Goal: Information Seeking & Learning: Check status

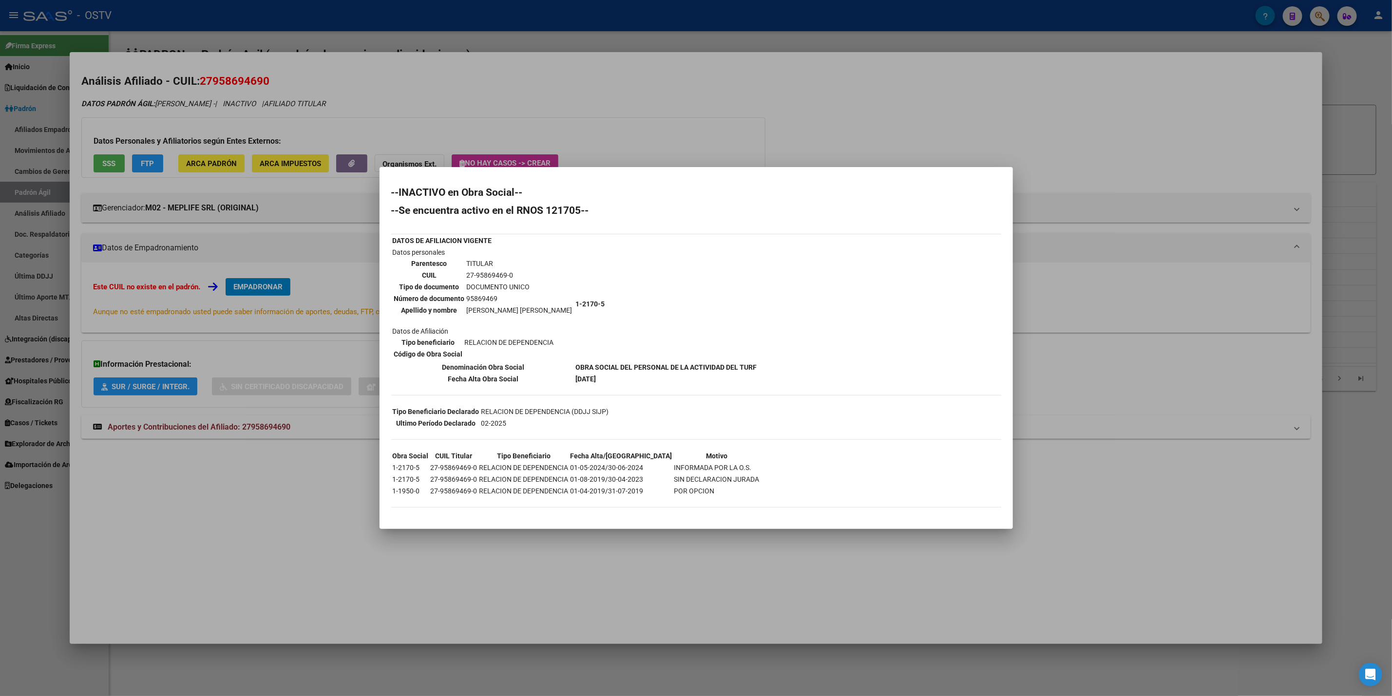
click at [320, 10] on div at bounding box center [696, 348] width 1392 height 696
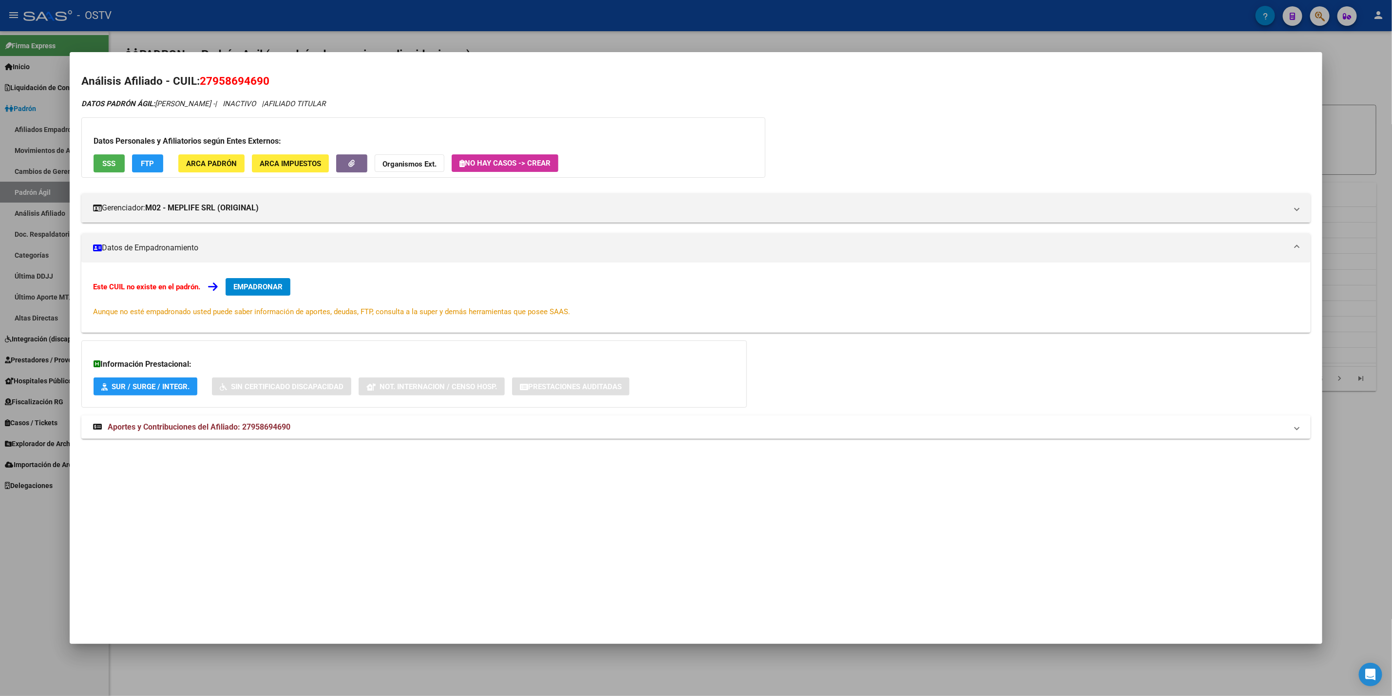
click at [320, 13] on div at bounding box center [696, 348] width 1392 height 696
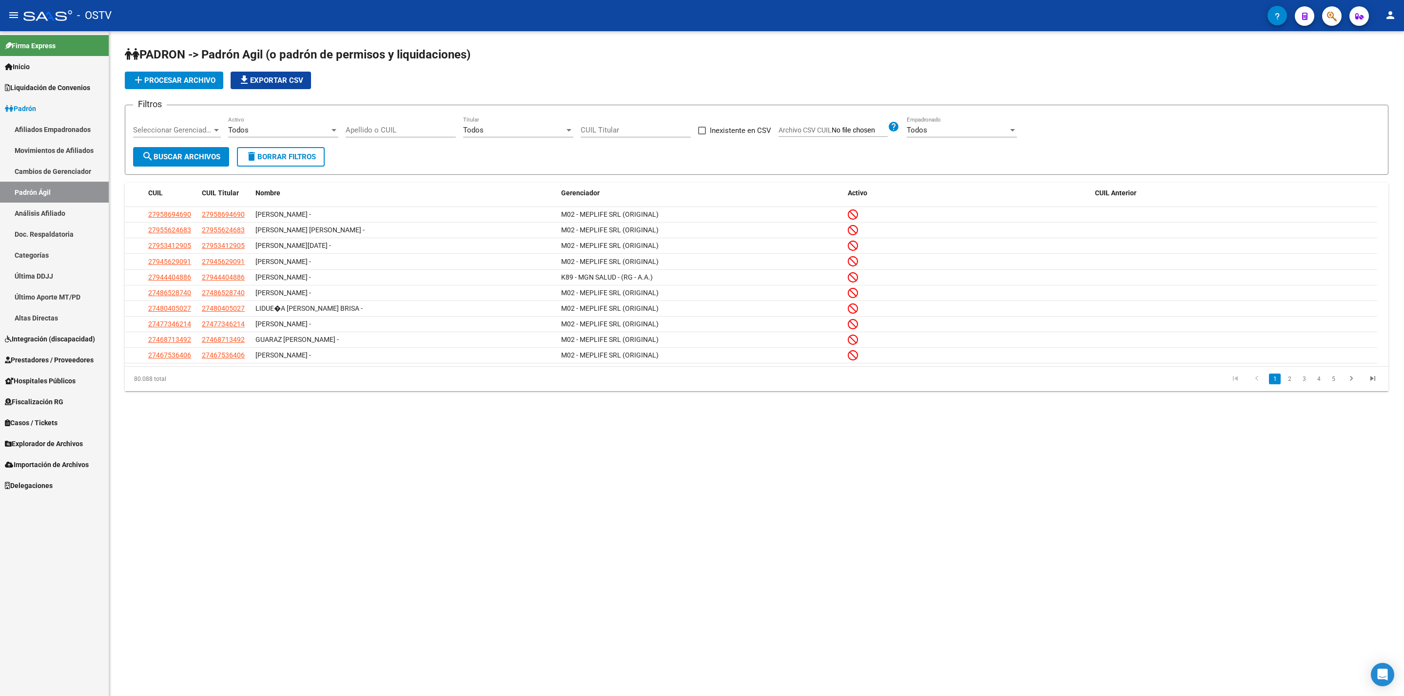
click at [56, 382] on span "Hospitales Públicos" at bounding box center [40, 381] width 71 height 11
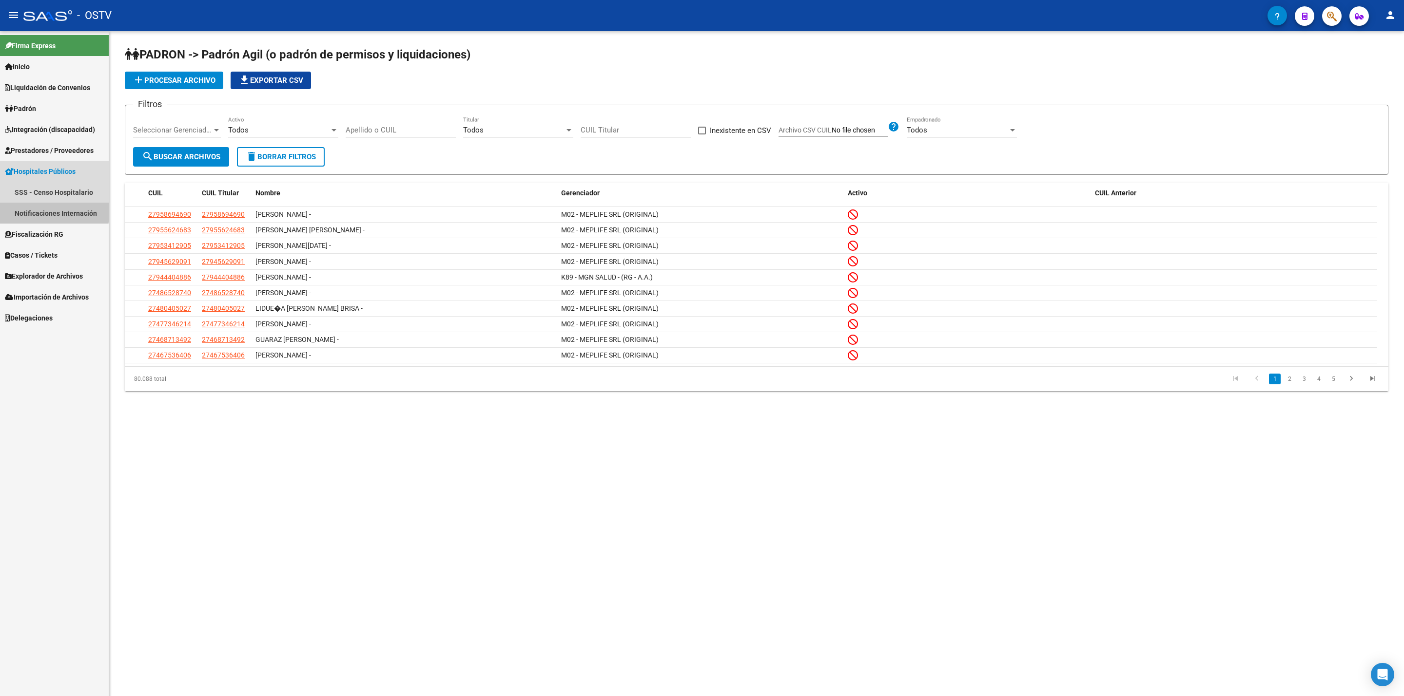
click at [54, 211] on link "Notificaciones Internación" at bounding box center [54, 213] width 109 height 21
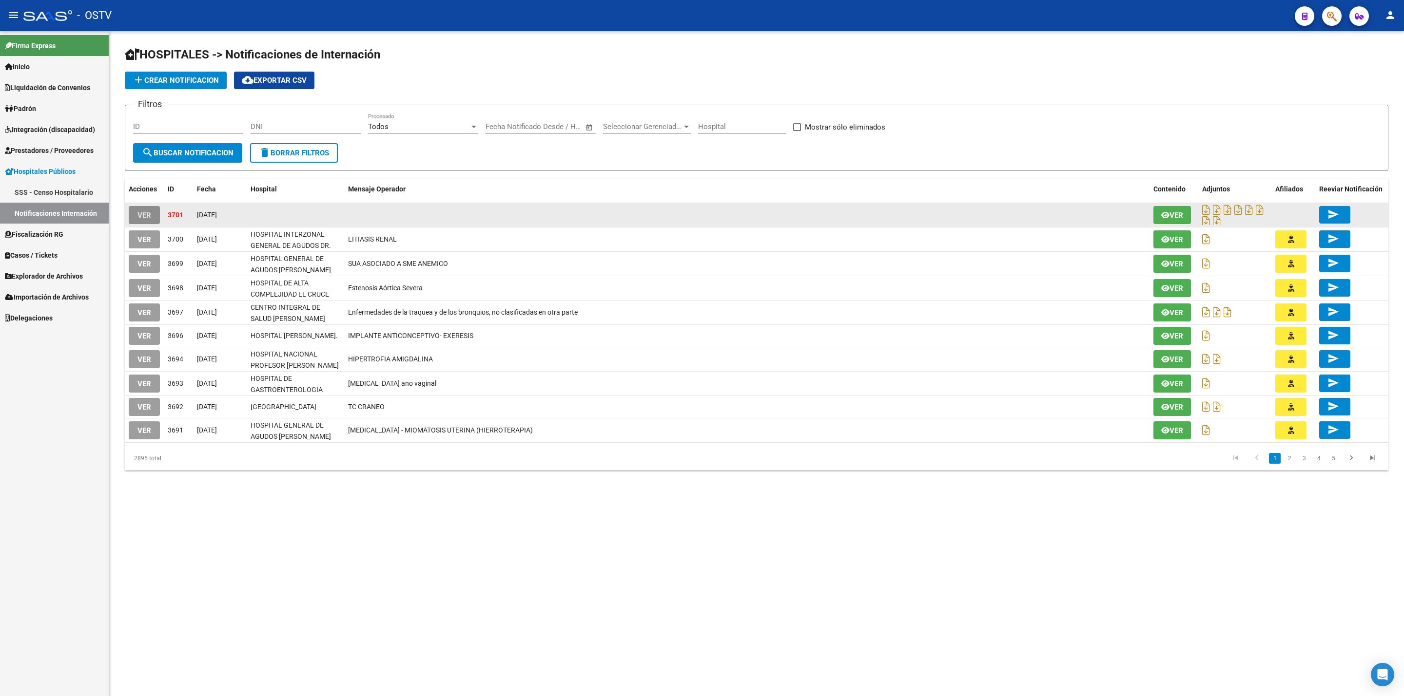
click at [145, 211] on span "VER" at bounding box center [144, 215] width 14 height 9
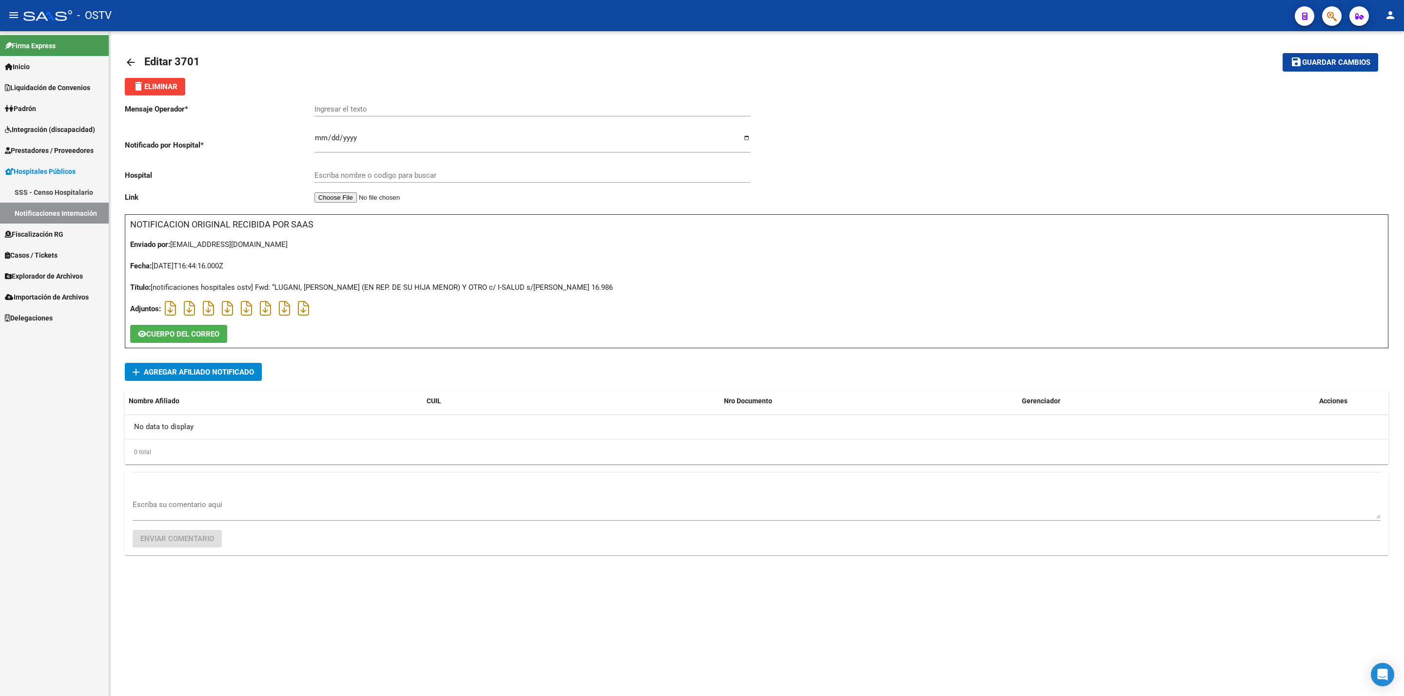
click at [131, 66] on mat-icon "arrow_back" at bounding box center [131, 63] width 12 height 12
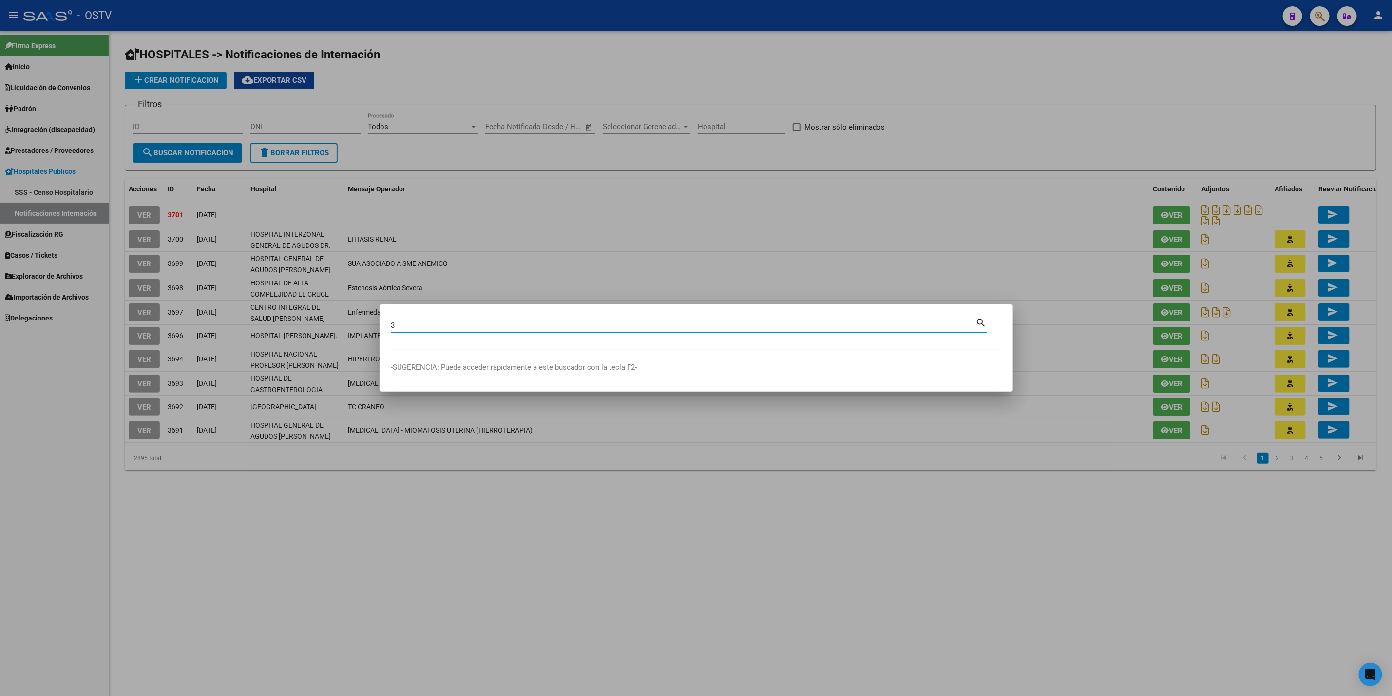
type input "3"
click at [385, 228] on div at bounding box center [696, 348] width 1392 height 696
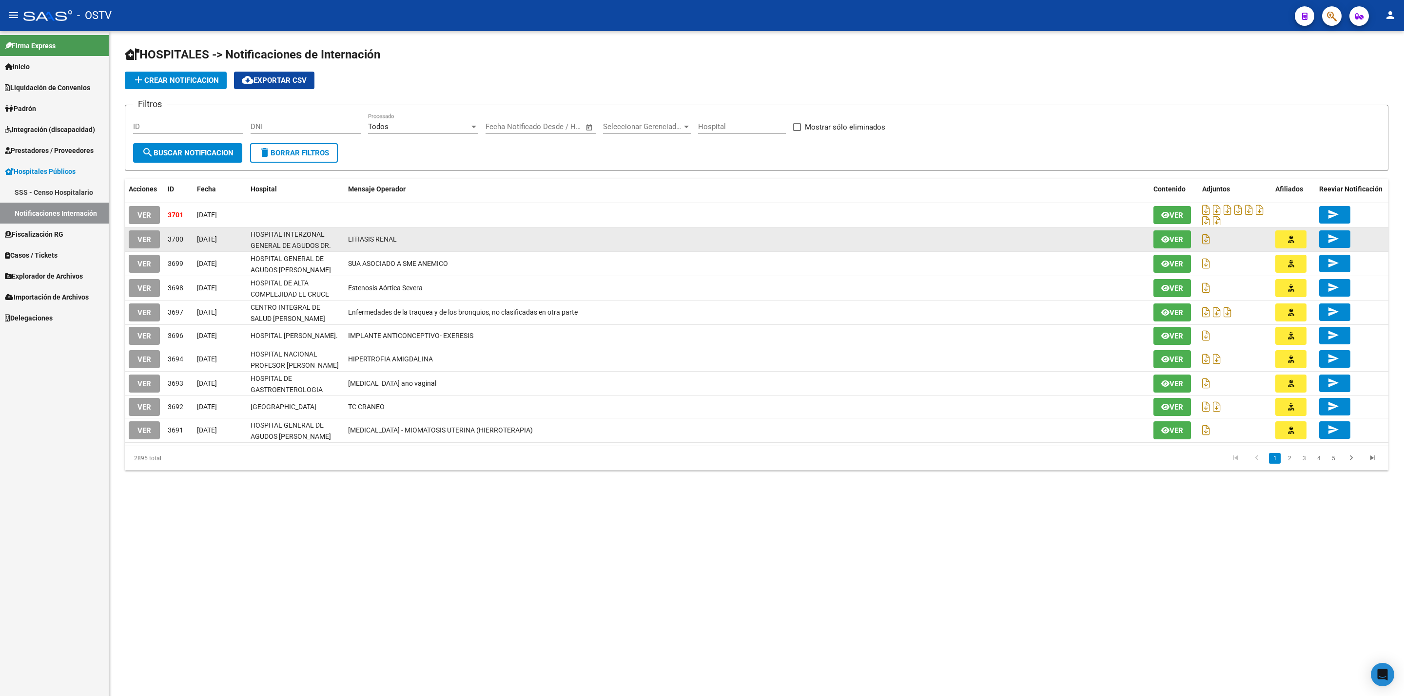
click at [151, 237] on button "VER" at bounding box center [144, 240] width 31 height 18
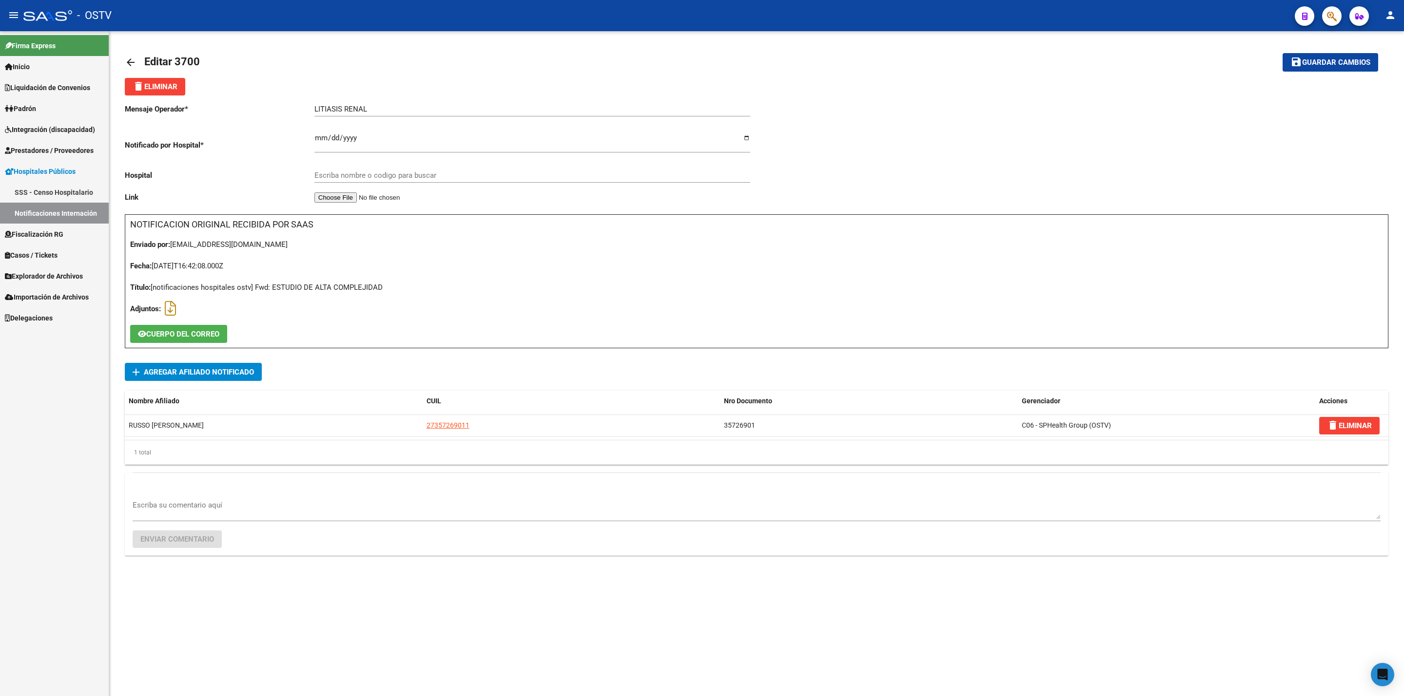
type input "HOSPITAL INTERZONAL GENERAL DE AGUDOS DR. [PERSON_NAME]"
click at [125, 58] on mat-icon "arrow_back" at bounding box center [131, 63] width 12 height 12
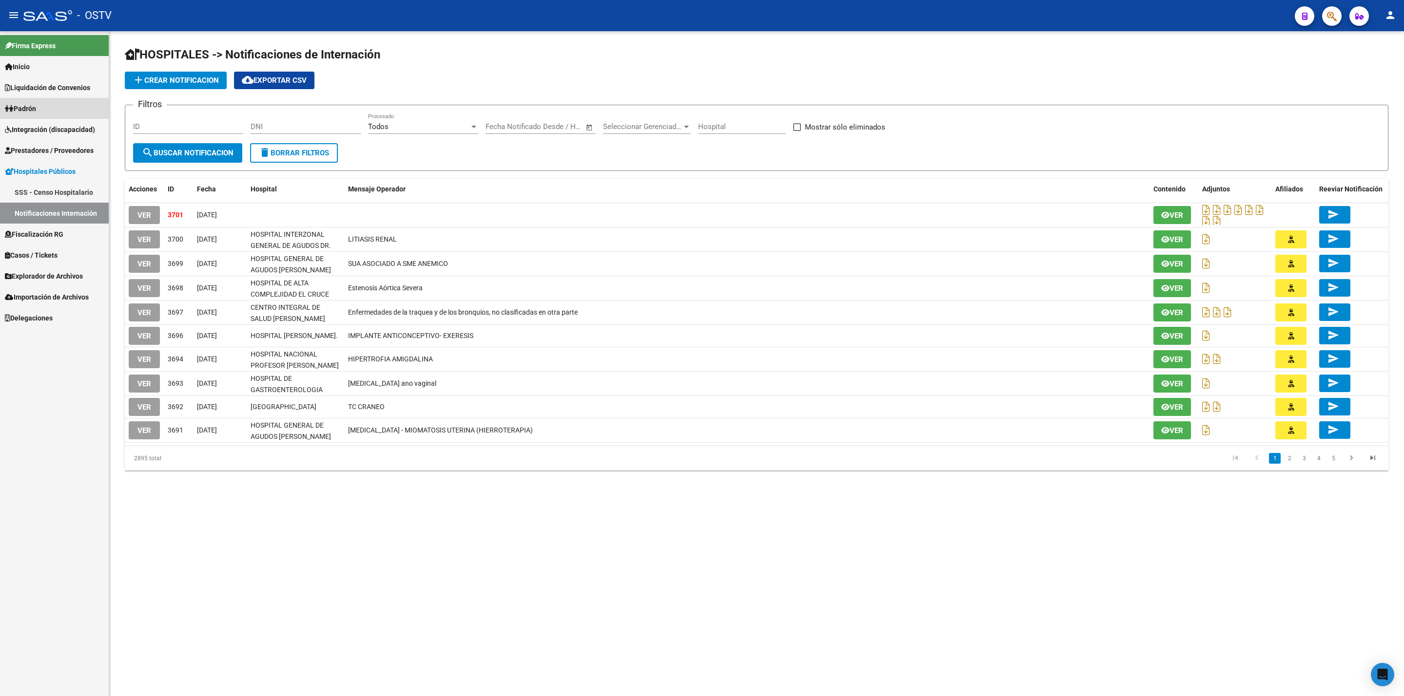
click at [60, 104] on link "Padrón" at bounding box center [54, 108] width 109 height 21
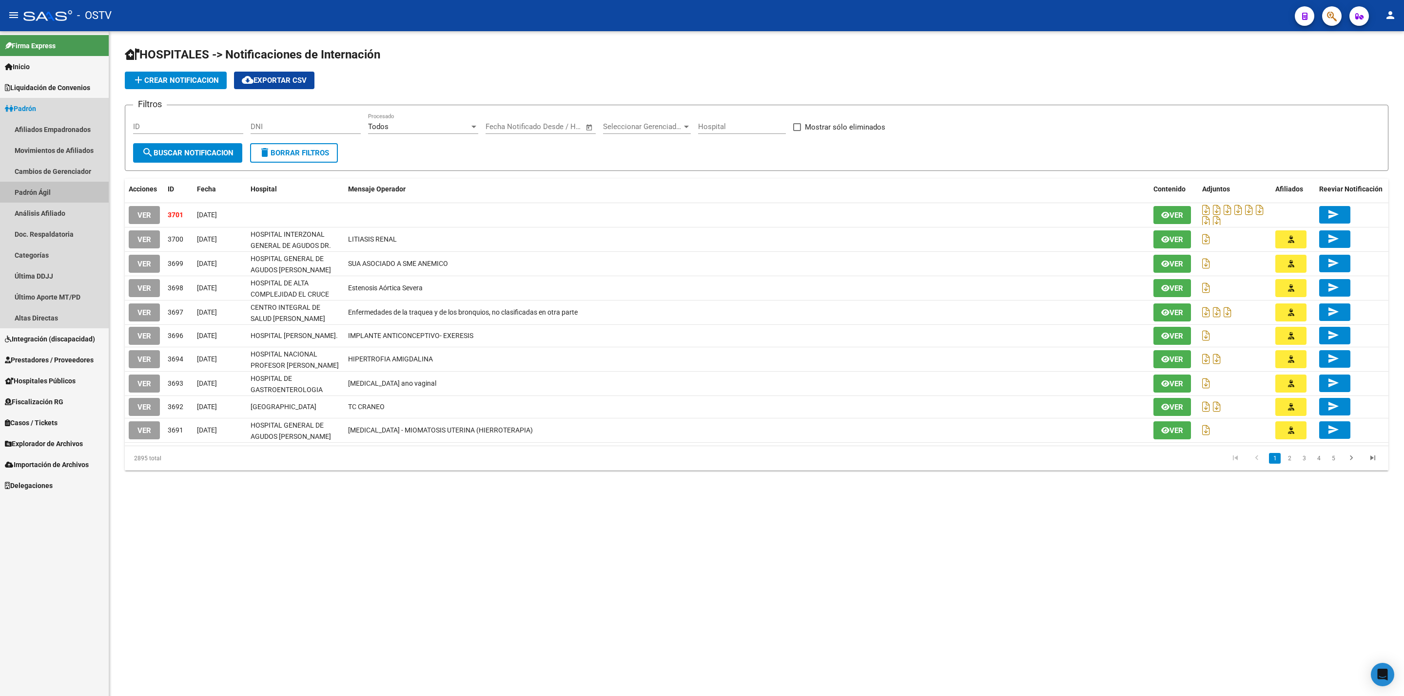
click at [85, 184] on link "Padrón Ágil" at bounding box center [54, 192] width 109 height 21
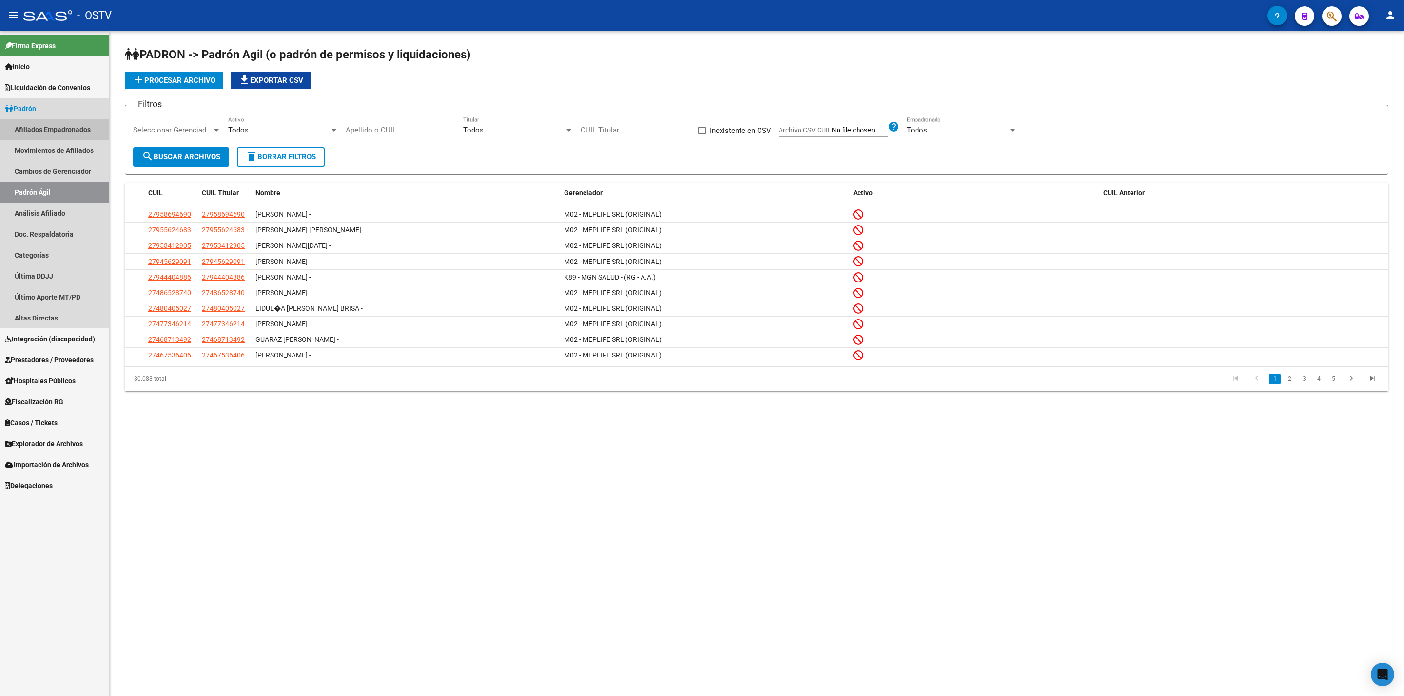
click at [47, 133] on link "Afiliados Empadronados" at bounding box center [54, 129] width 109 height 21
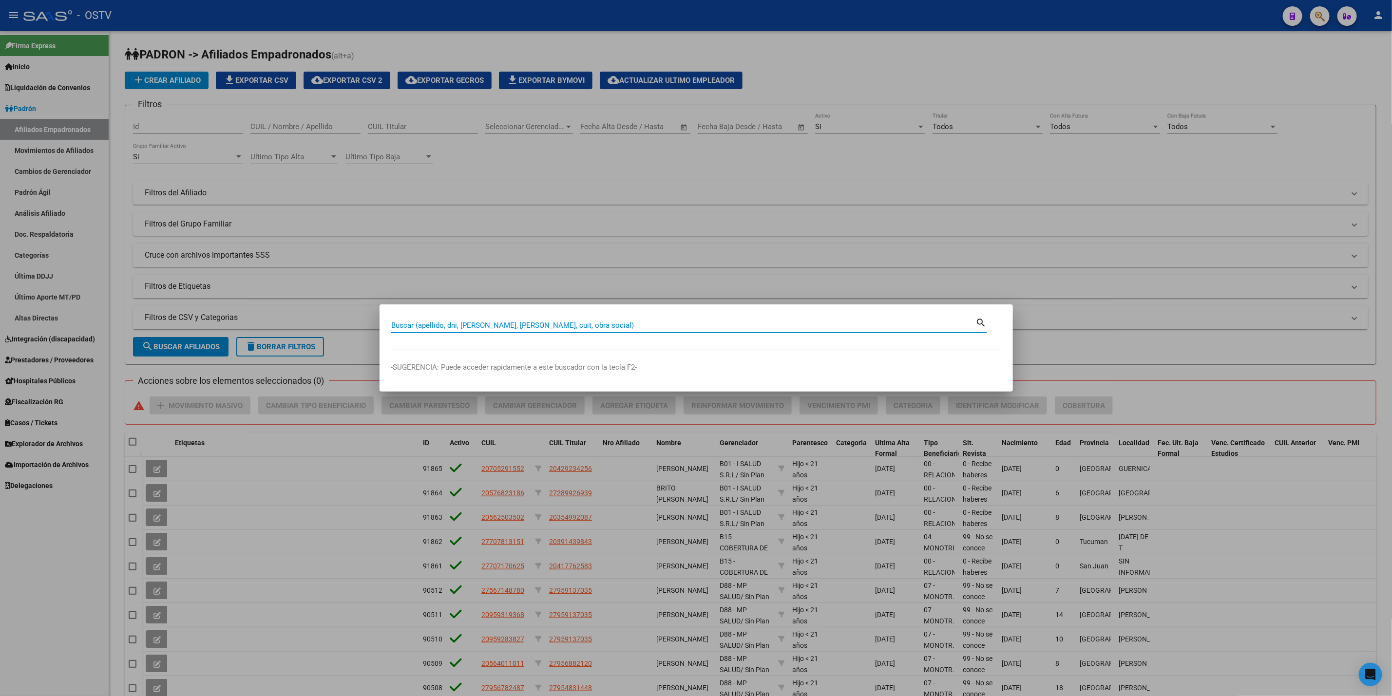
paste input "33545765"
type input "33545765"
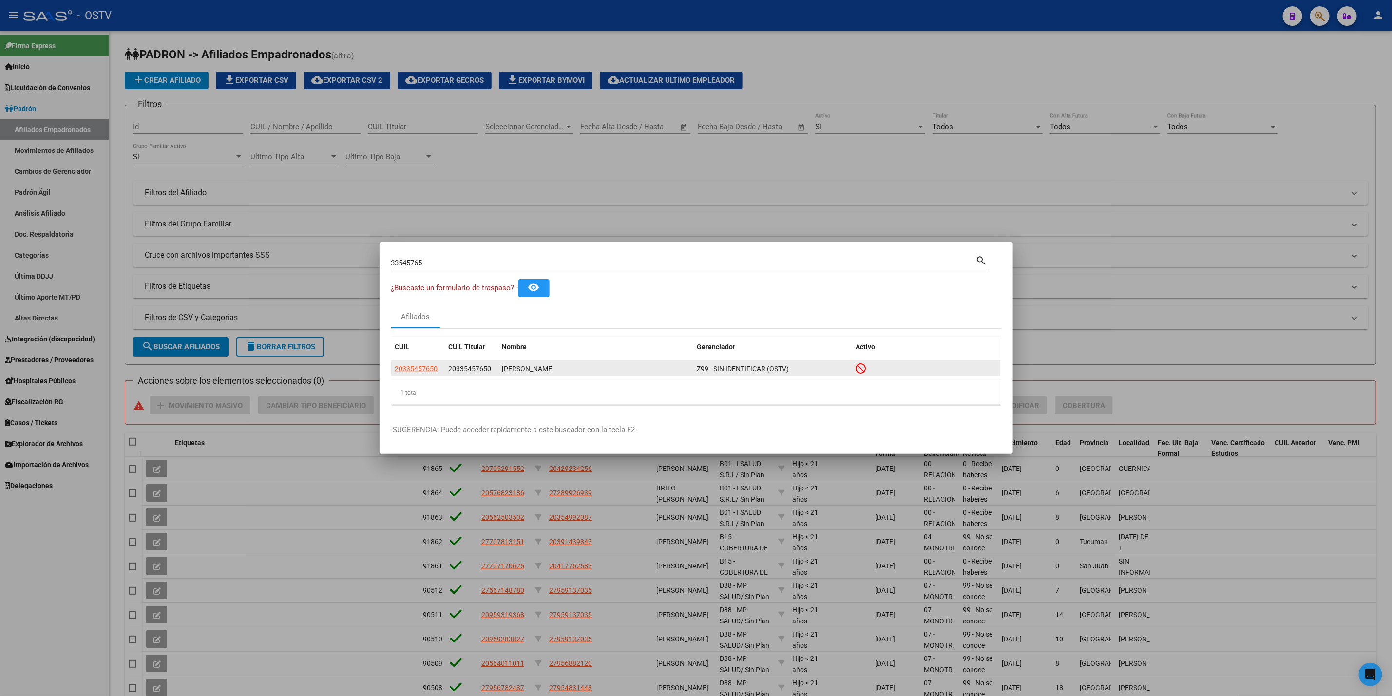
click at [422, 373] on app-link-go-to "20335457650" at bounding box center [416, 369] width 43 height 11
click at [408, 367] on span "20335457650" at bounding box center [416, 369] width 43 height 8
type textarea "20335457650"
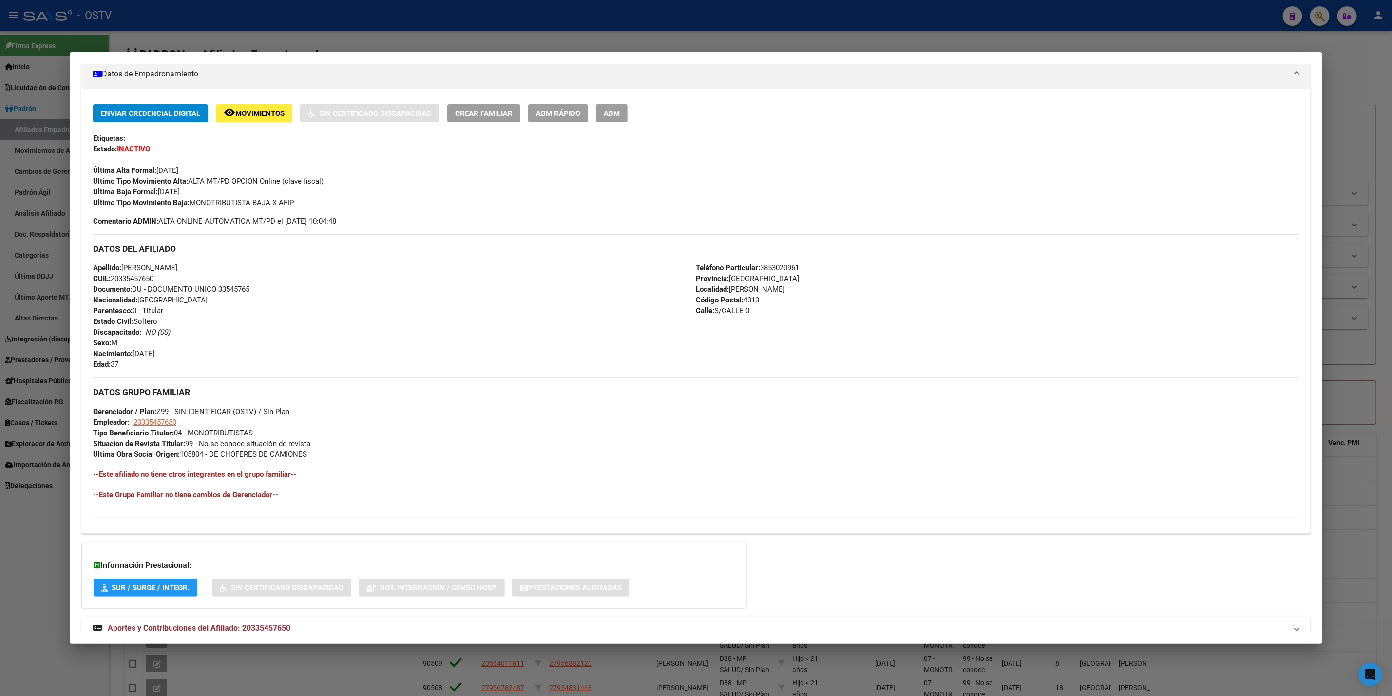
scroll to position [204, 0]
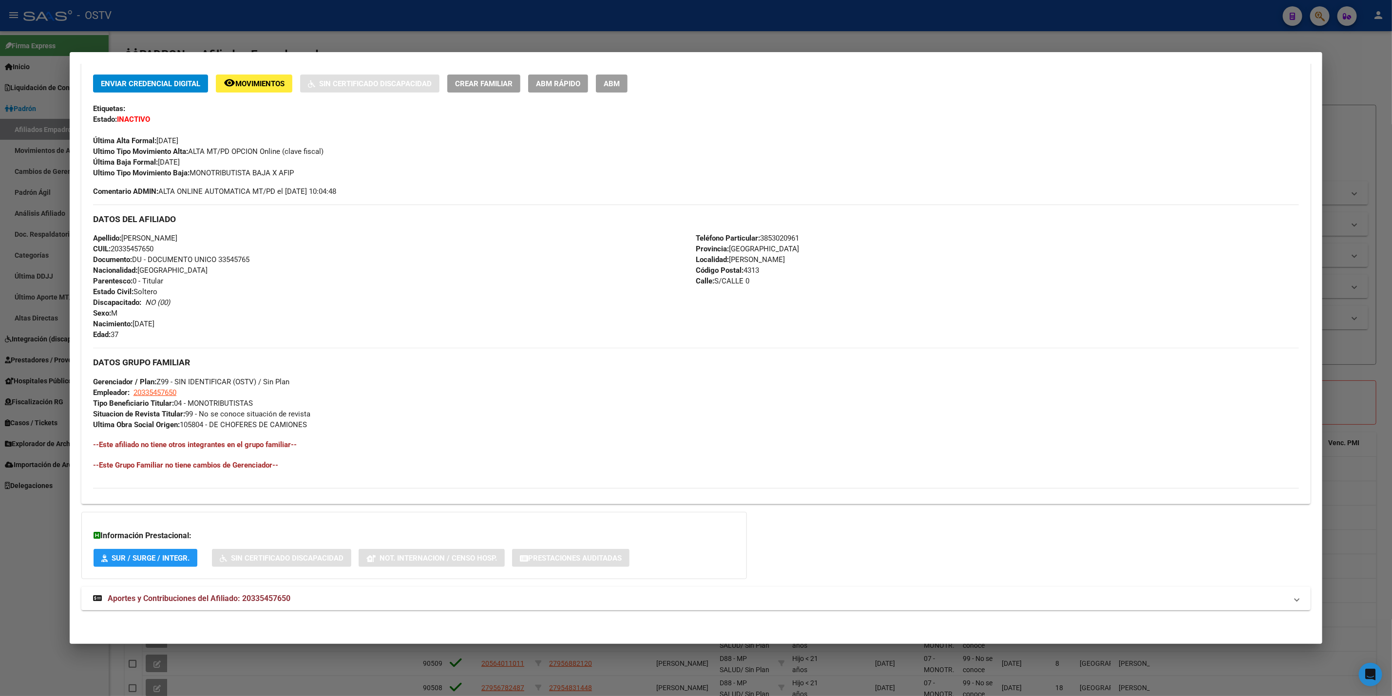
click at [303, 601] on mat-panel-title "Aportes y Contribuciones del Afiliado: 20335457650" at bounding box center [690, 599] width 1194 height 12
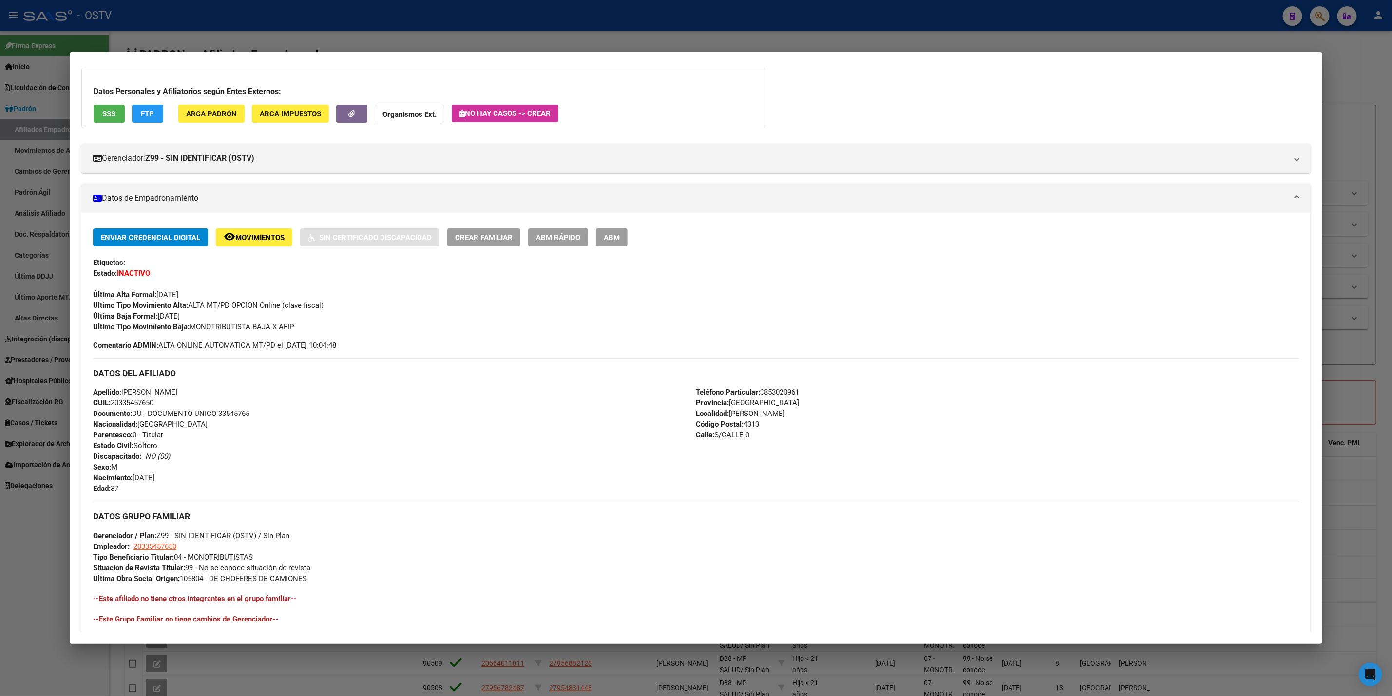
scroll to position [0, 0]
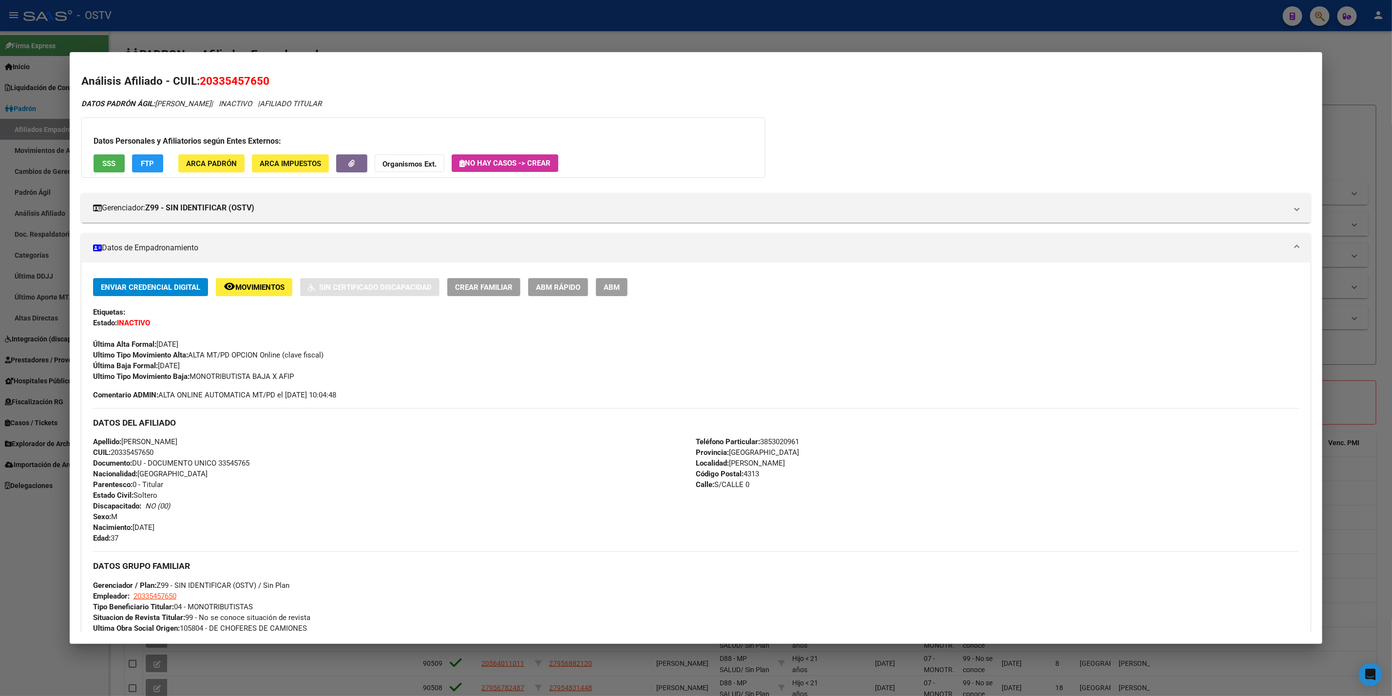
click at [94, 167] on button "SSS" at bounding box center [109, 163] width 31 height 18
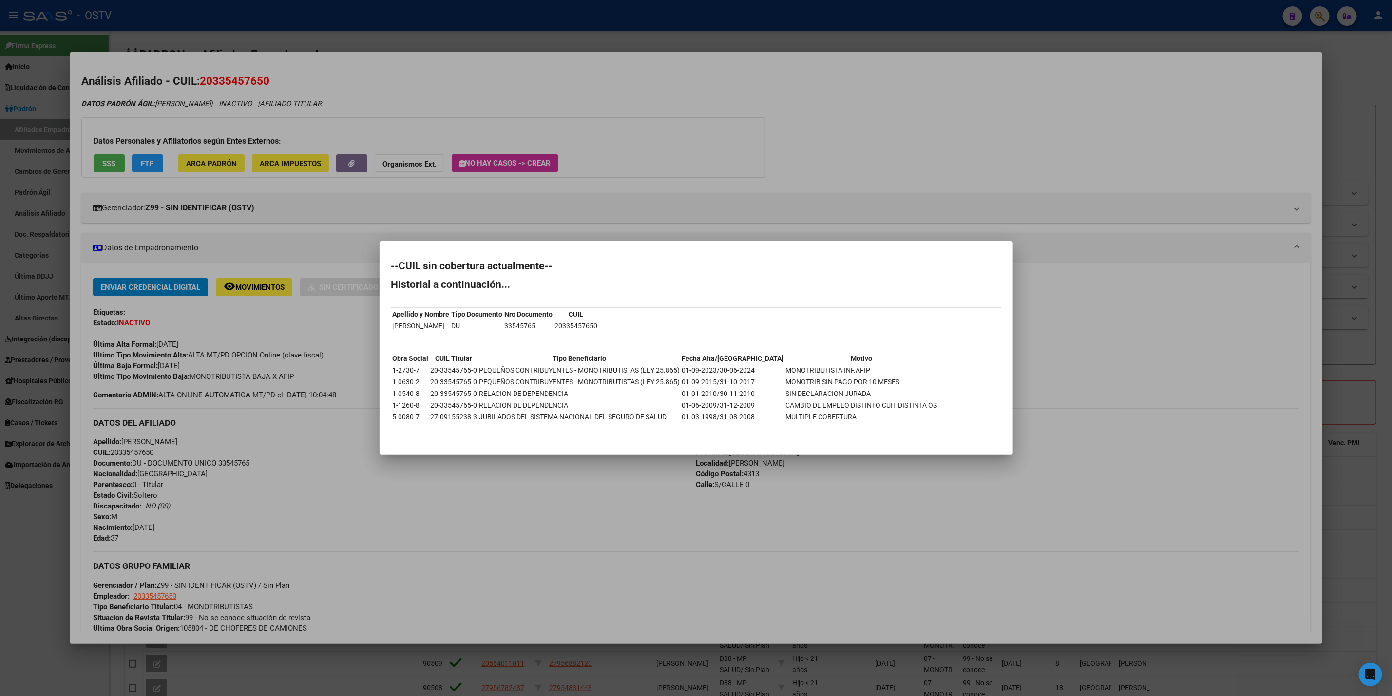
click at [686, 104] on div at bounding box center [696, 348] width 1392 height 696
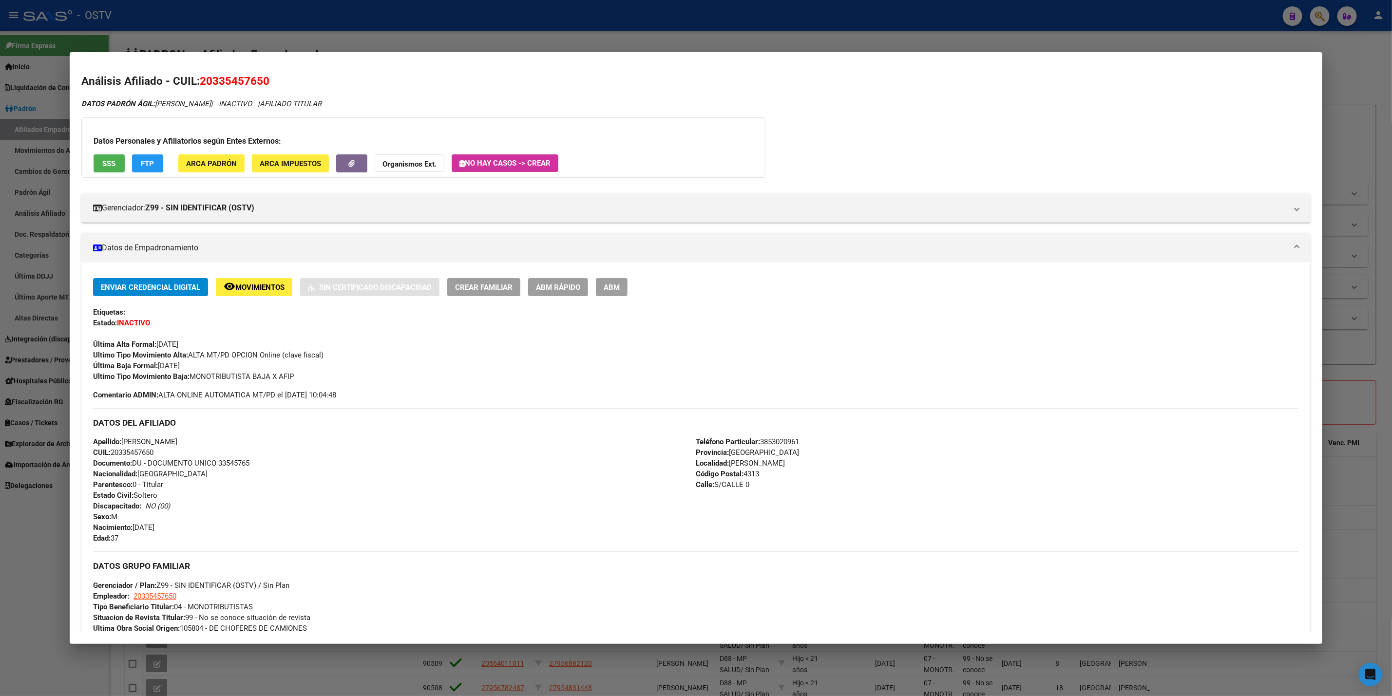
click at [646, 18] on div at bounding box center [696, 348] width 1392 height 696
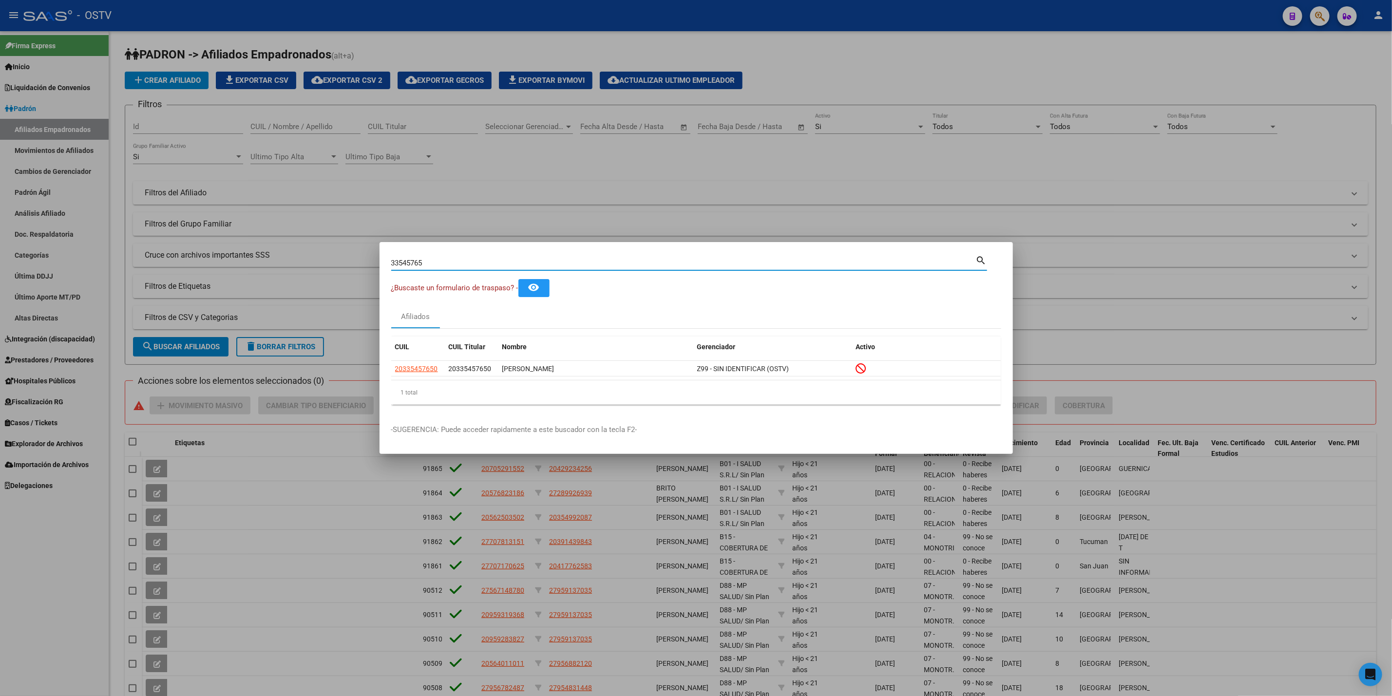
drag, startPoint x: 448, startPoint y: 266, endPoint x: 0, endPoint y: 344, distance: 454.6
click at [0, 344] on div "33545765 Buscar (apellido, dni, cuil, nro traspaso, cuit, obra social) search ¿…" at bounding box center [696, 348] width 1392 height 696
paste input "6881549"
type input "6881549"
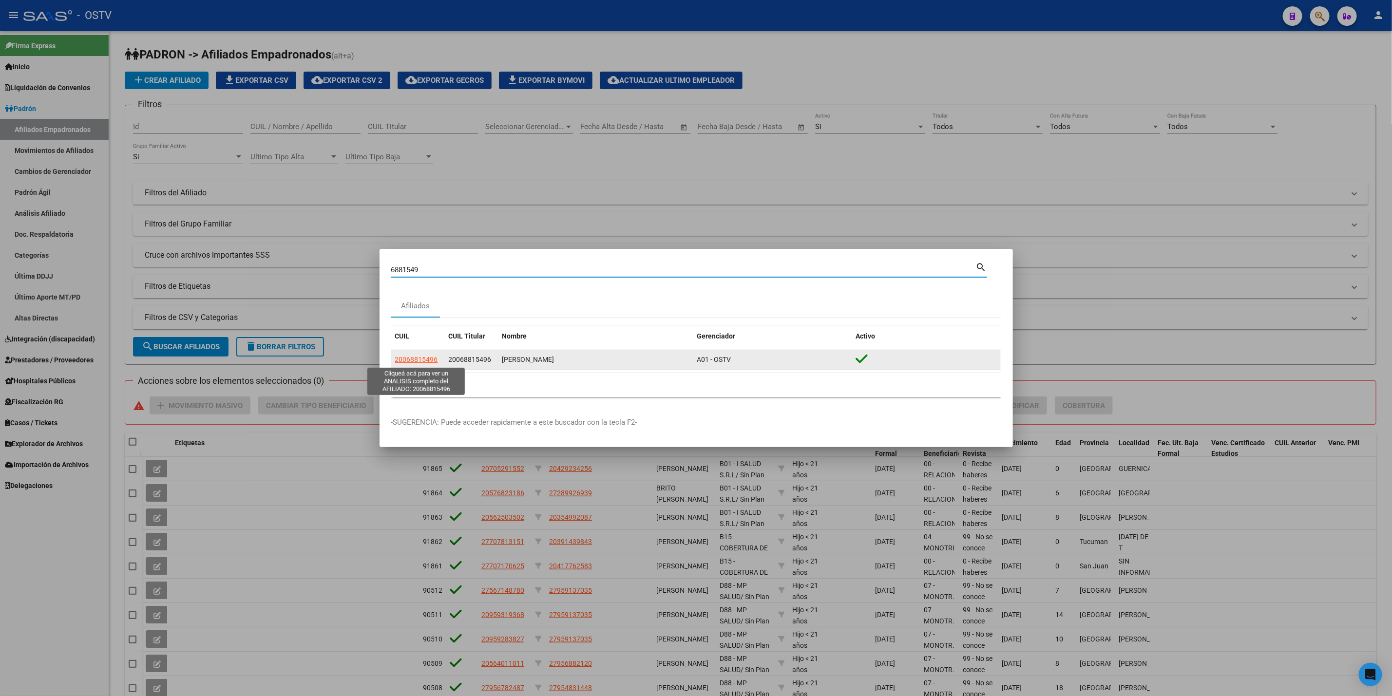
click at [423, 363] on span "20068815496" at bounding box center [416, 360] width 43 height 8
type textarea "20068815496"
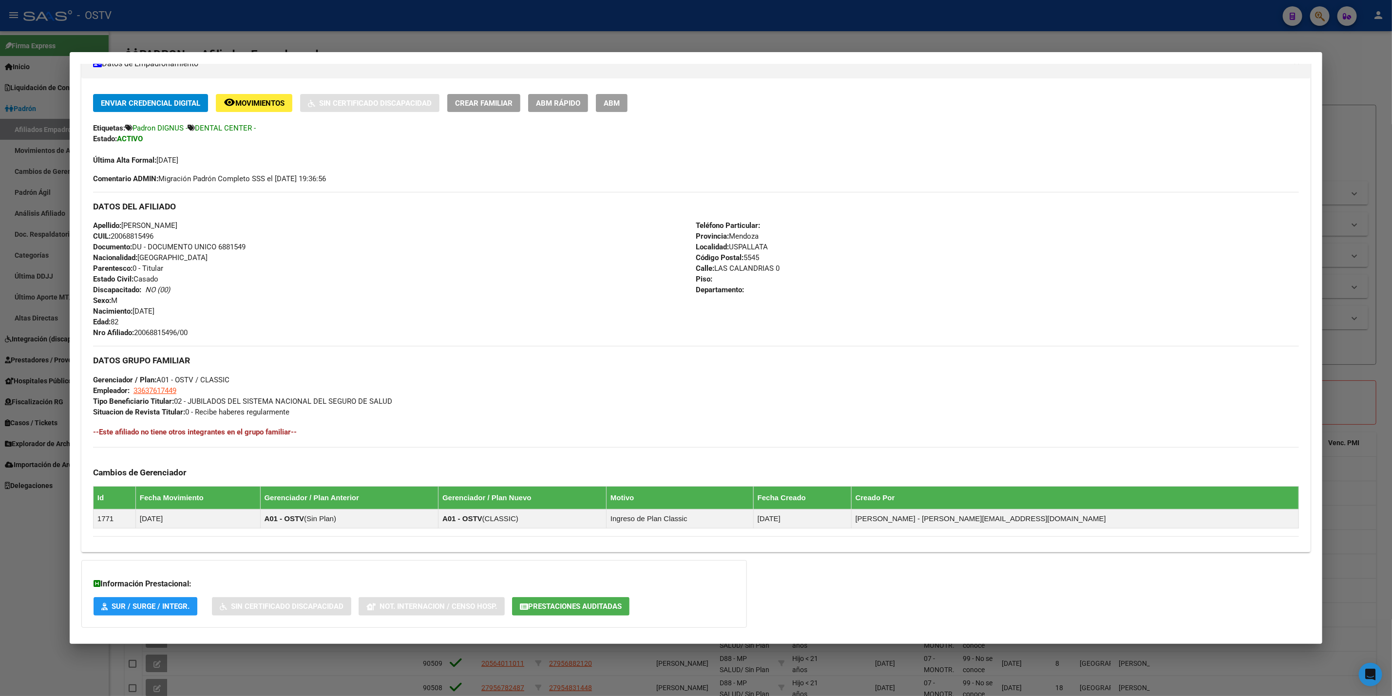
scroll to position [234, 0]
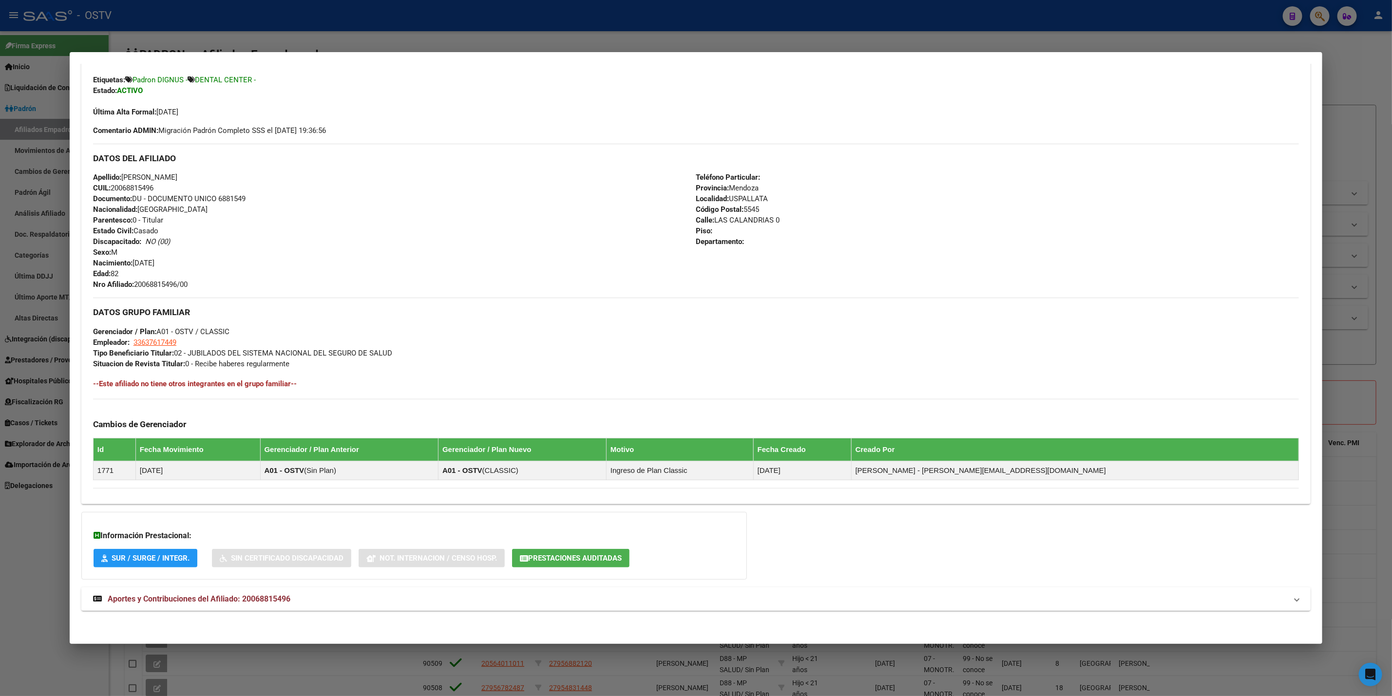
click at [350, 608] on mat-expansion-panel-header "Aportes y Contribuciones del Afiliado: 20068815496" at bounding box center [696, 599] width 1230 height 23
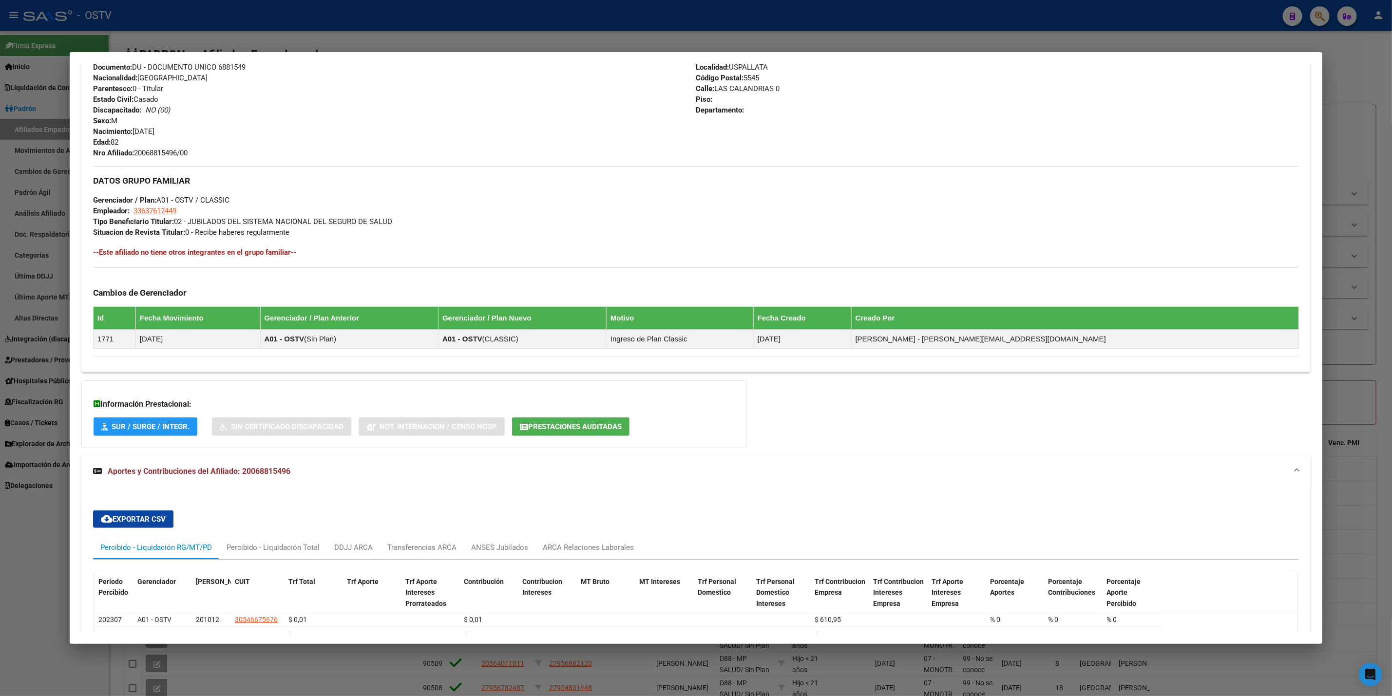
scroll to position [576, 0]
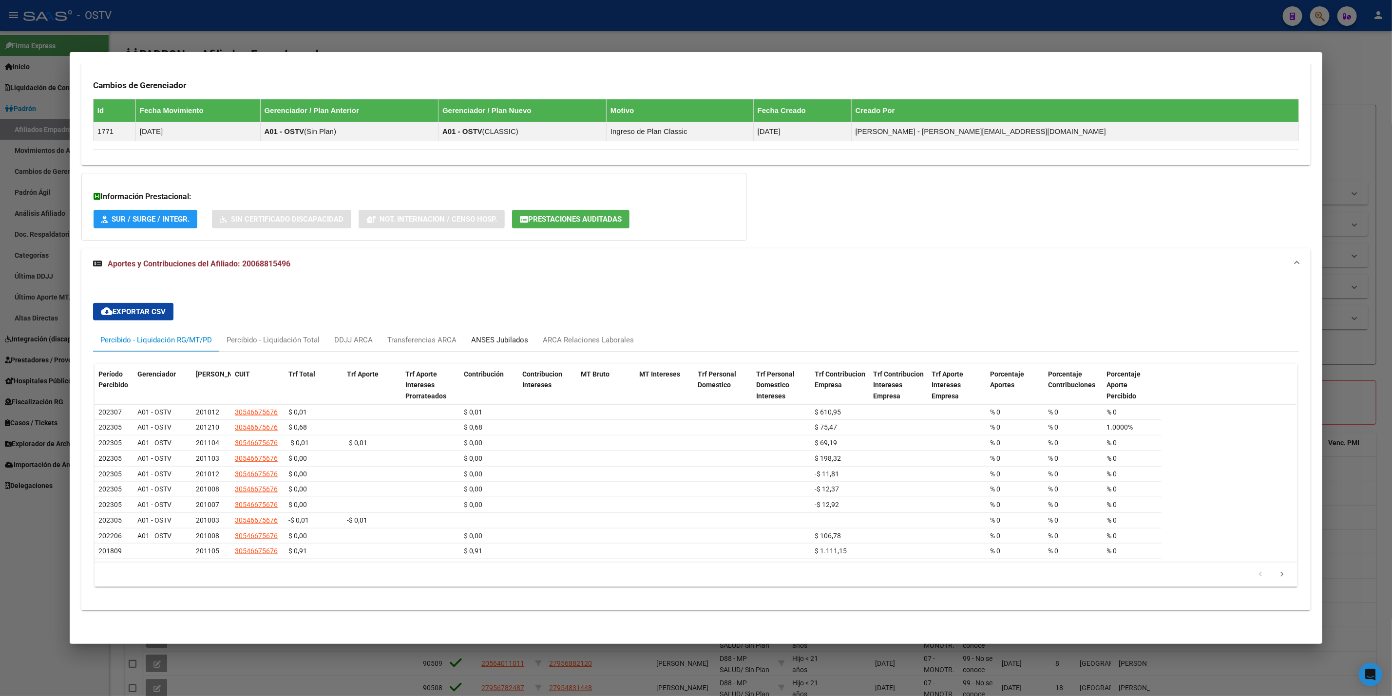
click at [480, 338] on div "ANSES Jubilados" at bounding box center [499, 340] width 57 height 11
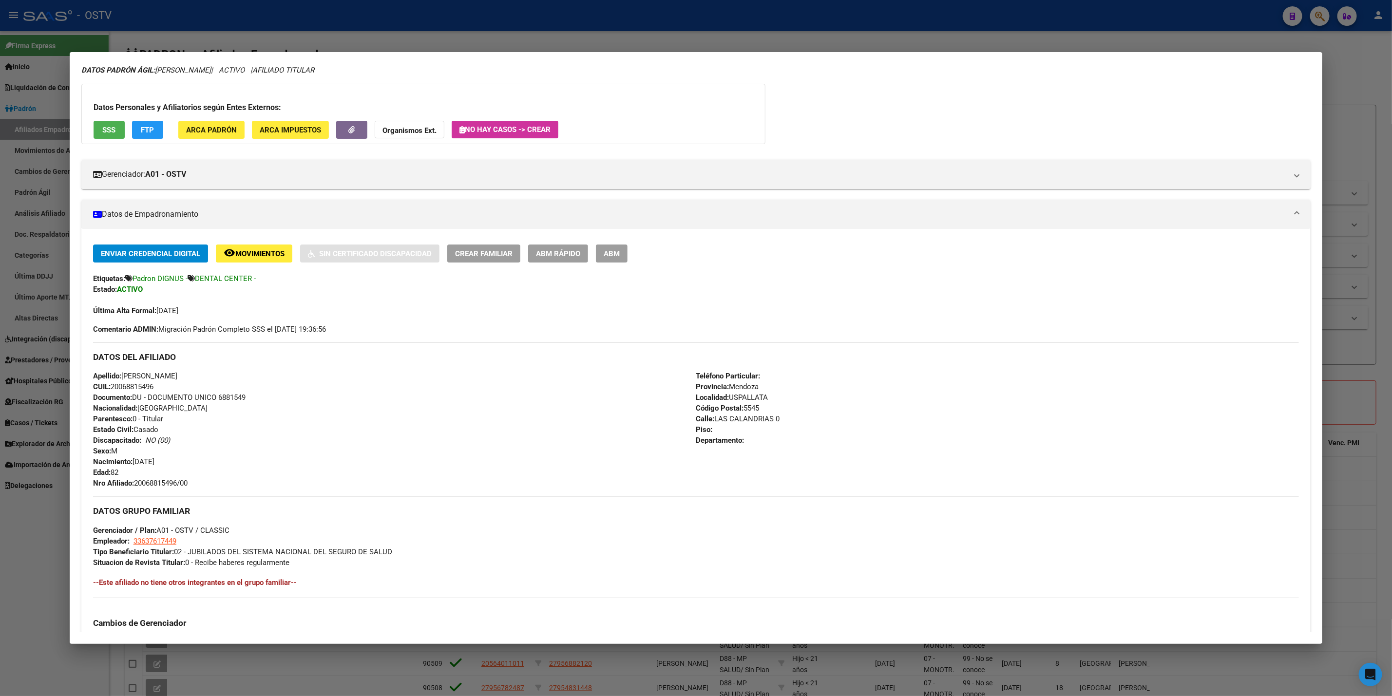
scroll to position [0, 0]
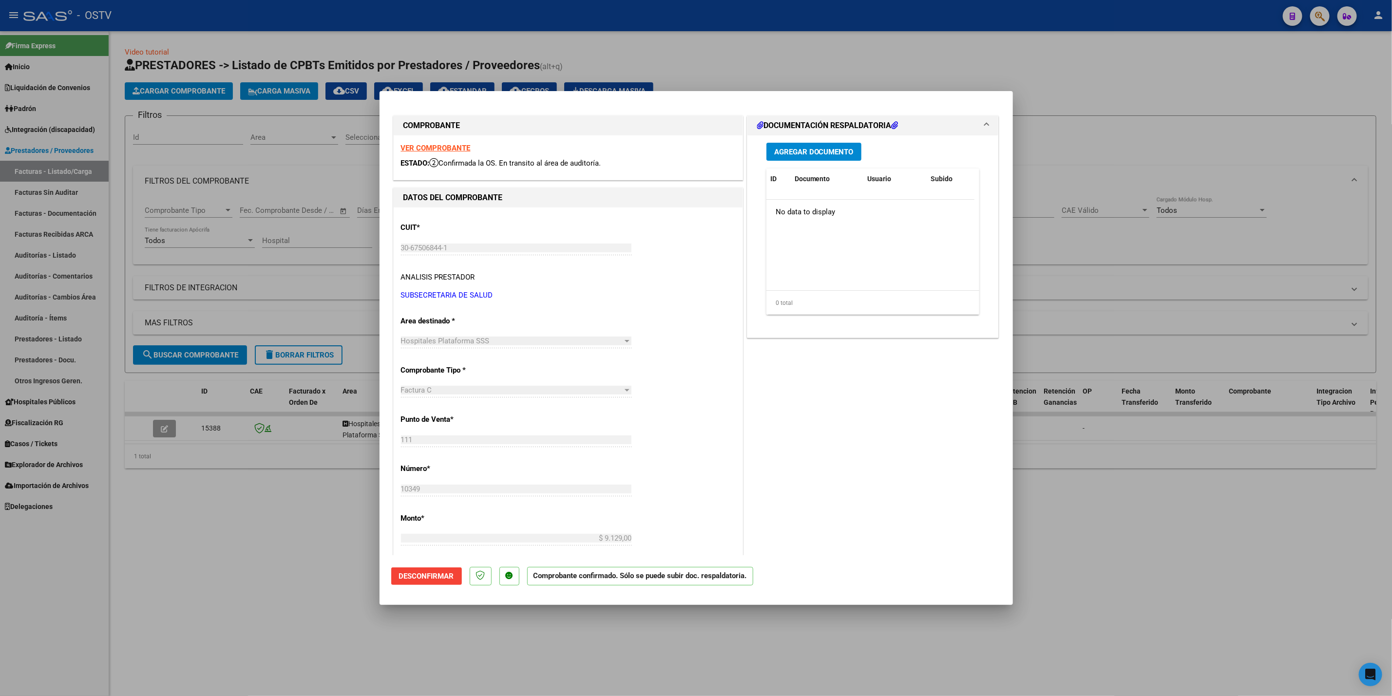
click at [867, 55] on div at bounding box center [696, 348] width 1392 height 696
type input "$ 0,00"
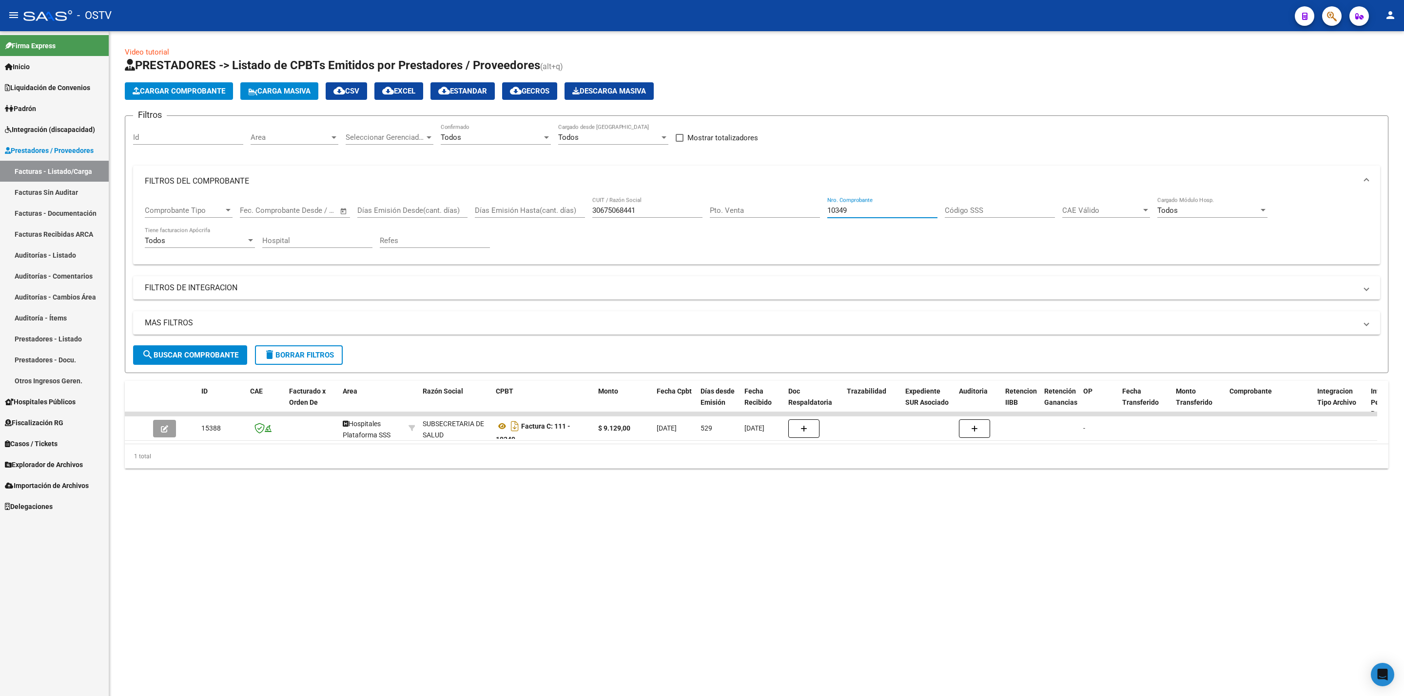
click at [873, 208] on input "10349" at bounding box center [882, 210] width 110 height 9
drag, startPoint x: 872, startPoint y: 208, endPoint x: 731, endPoint y: 211, distance: 140.9
click at [737, 211] on div "Comprobante Tipo Comprobante Tipo Fecha inicio – Fecha fin Fec. Comprobante Des…" at bounding box center [756, 227] width 1223 height 60
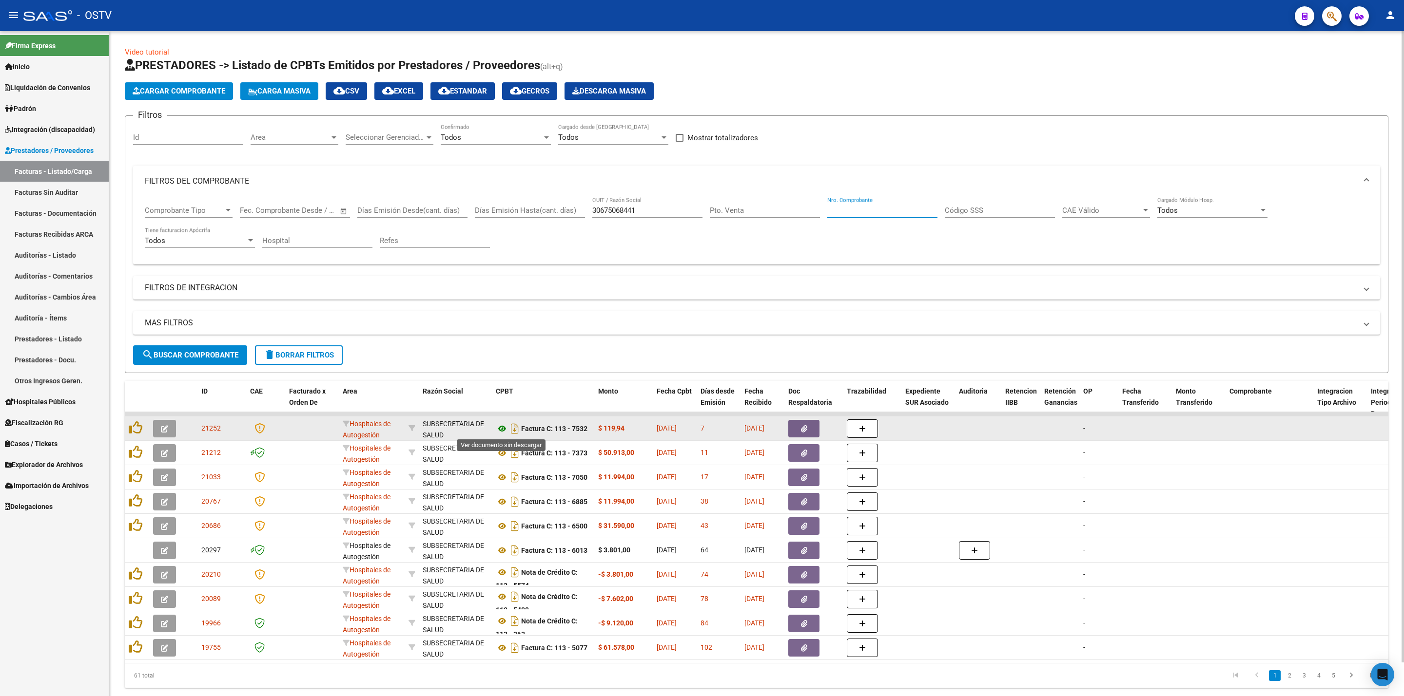
click at [503, 433] on icon at bounding box center [502, 429] width 13 height 12
click at [167, 430] on icon "button" at bounding box center [164, 428] width 7 height 7
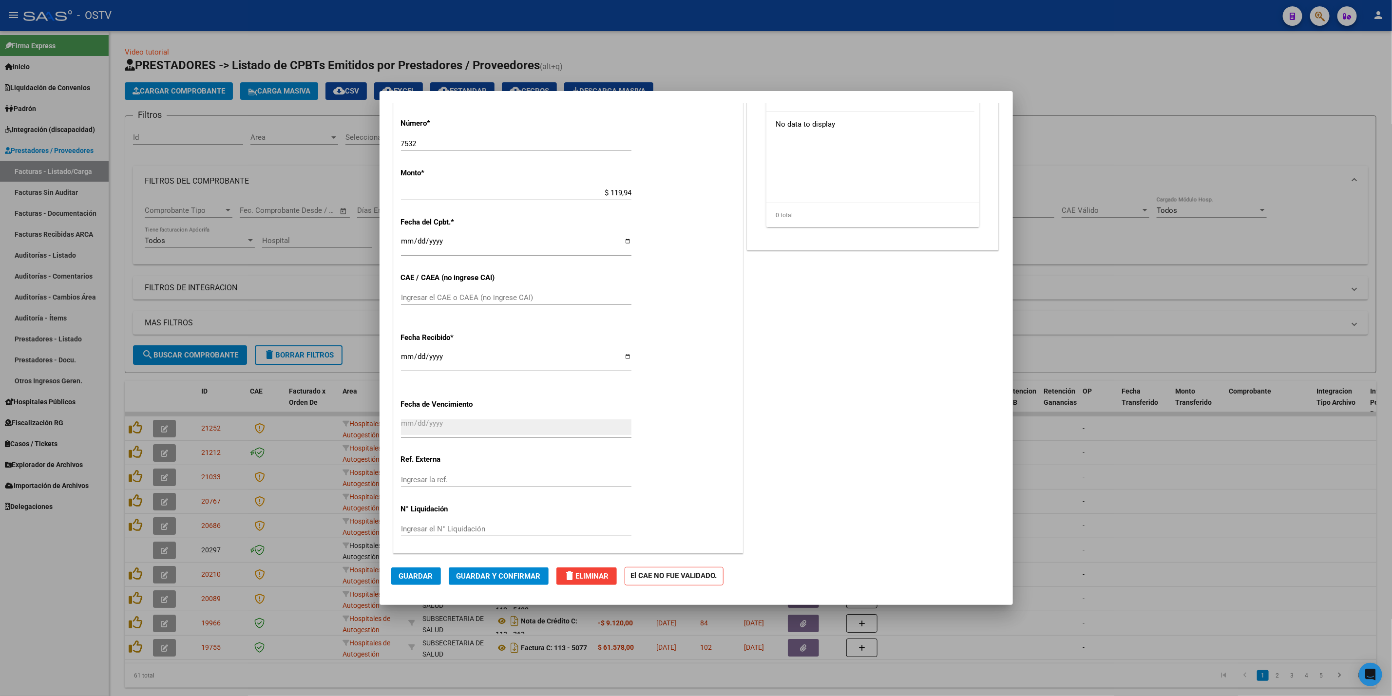
scroll to position [272, 0]
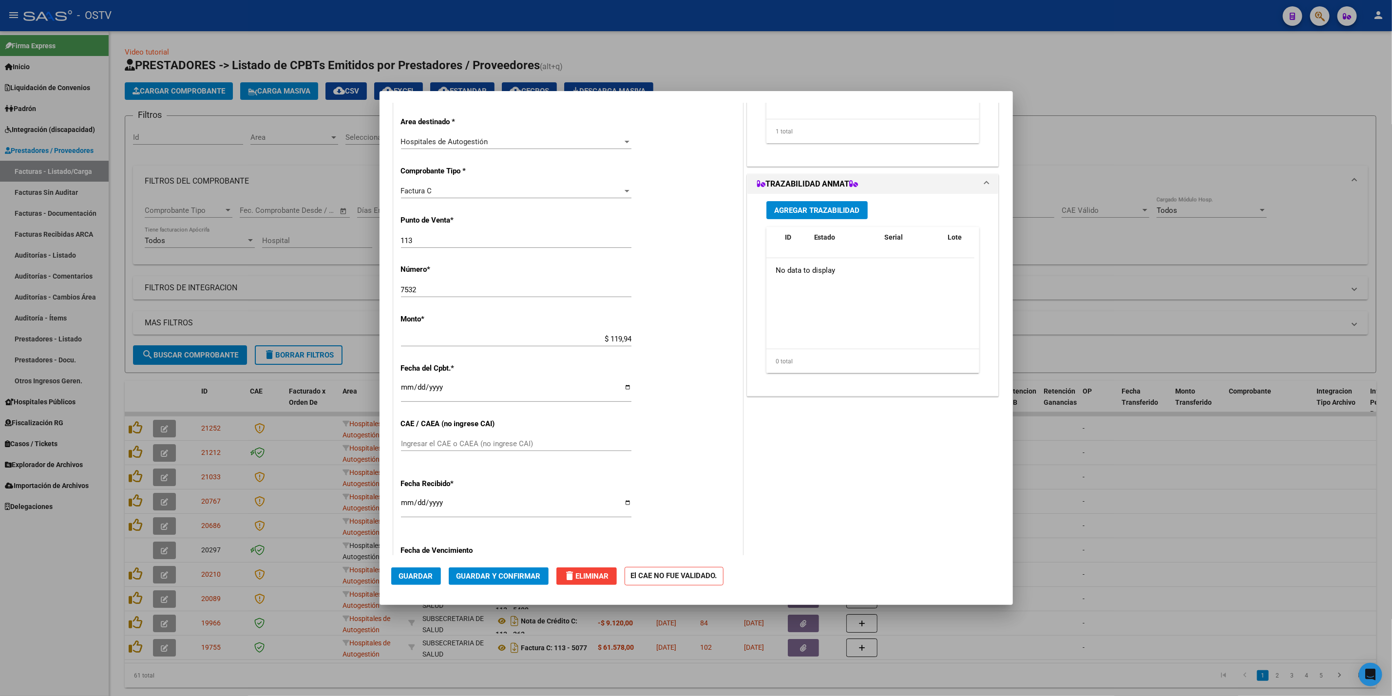
click at [1154, 308] on div at bounding box center [696, 348] width 1392 height 696
type input "$ 0,00"
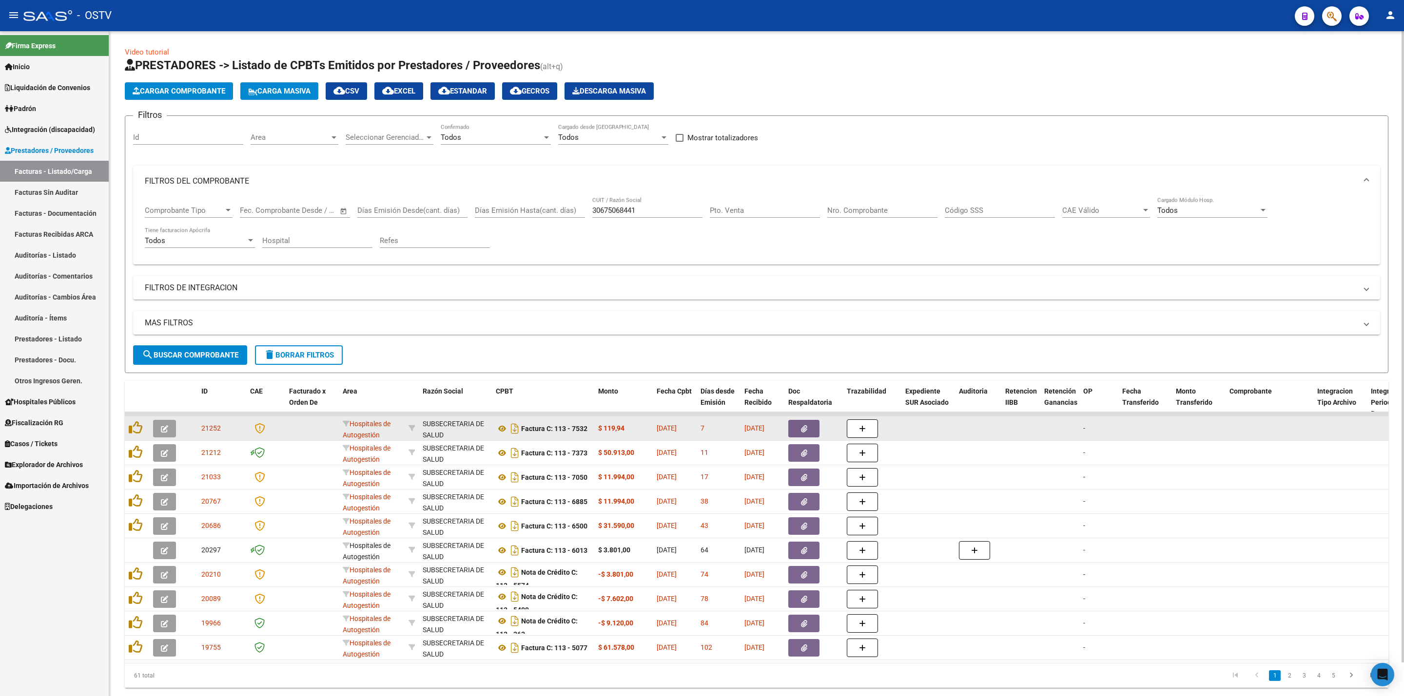
click at [157, 427] on button "button" at bounding box center [164, 429] width 23 height 18
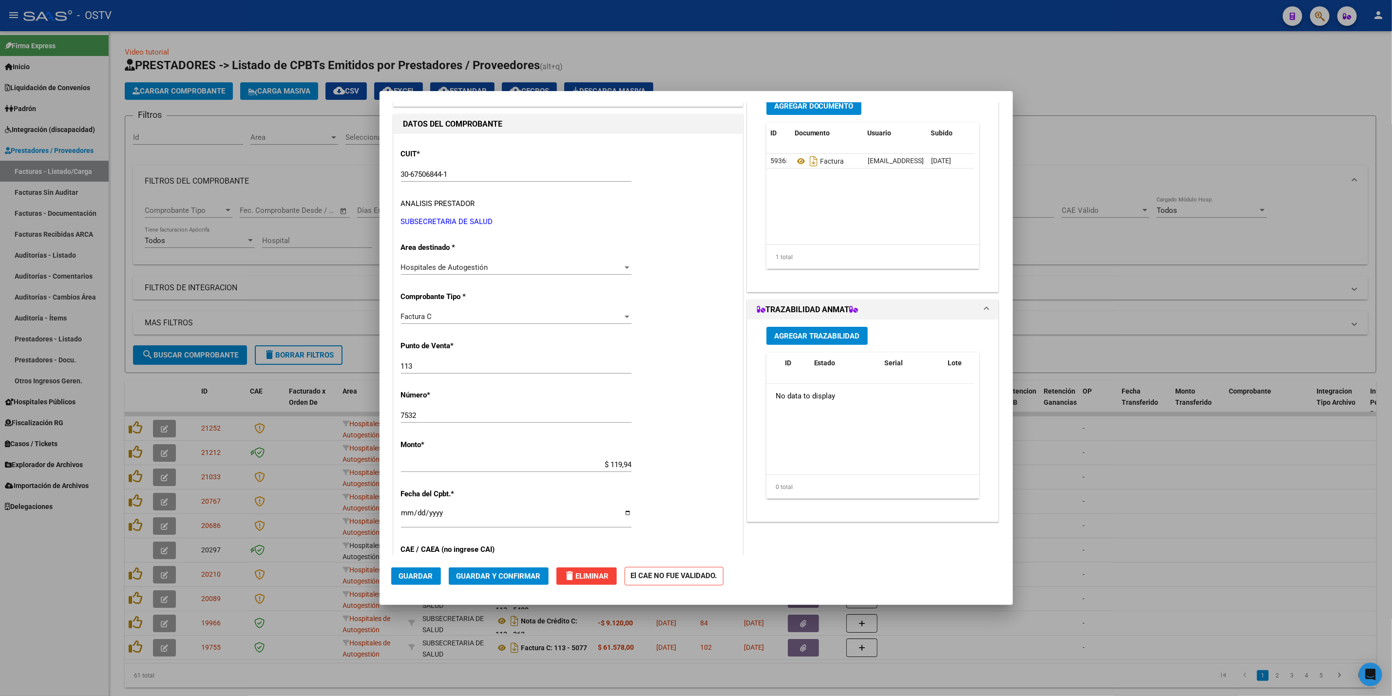
scroll to position [0, 0]
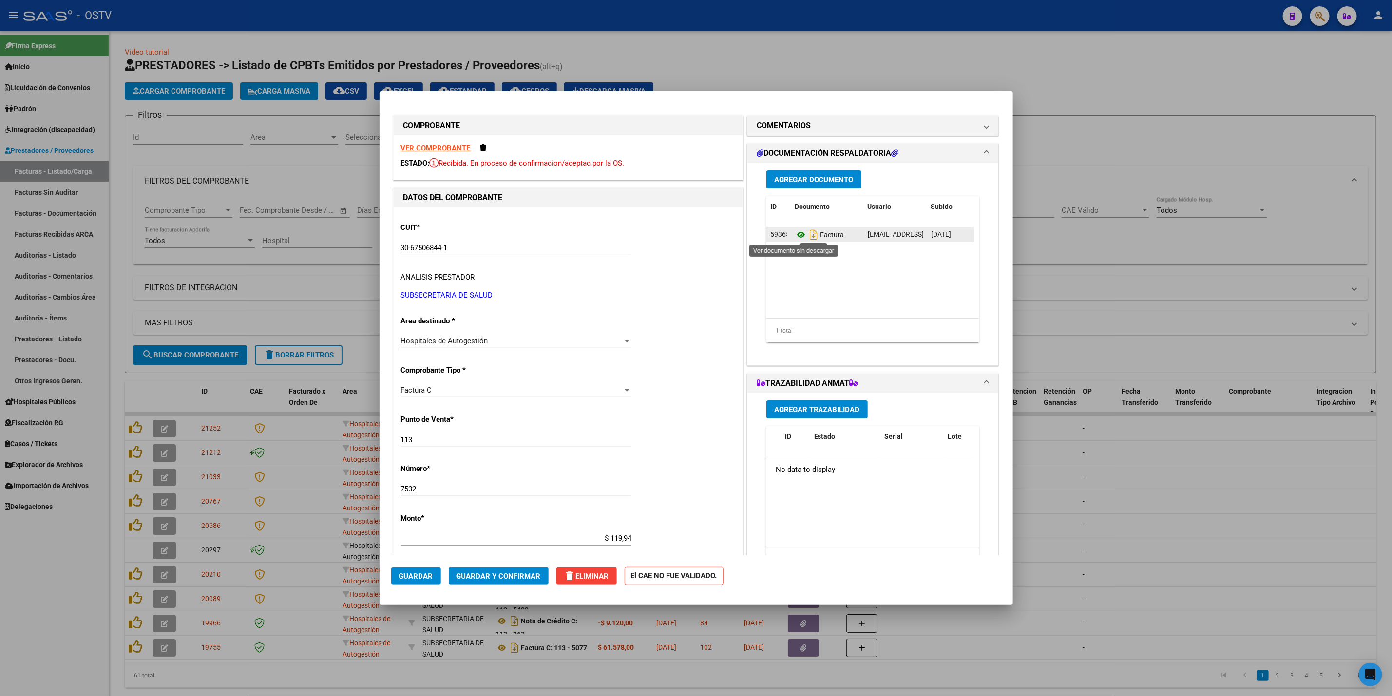
click at [795, 239] on icon at bounding box center [801, 235] width 13 height 12
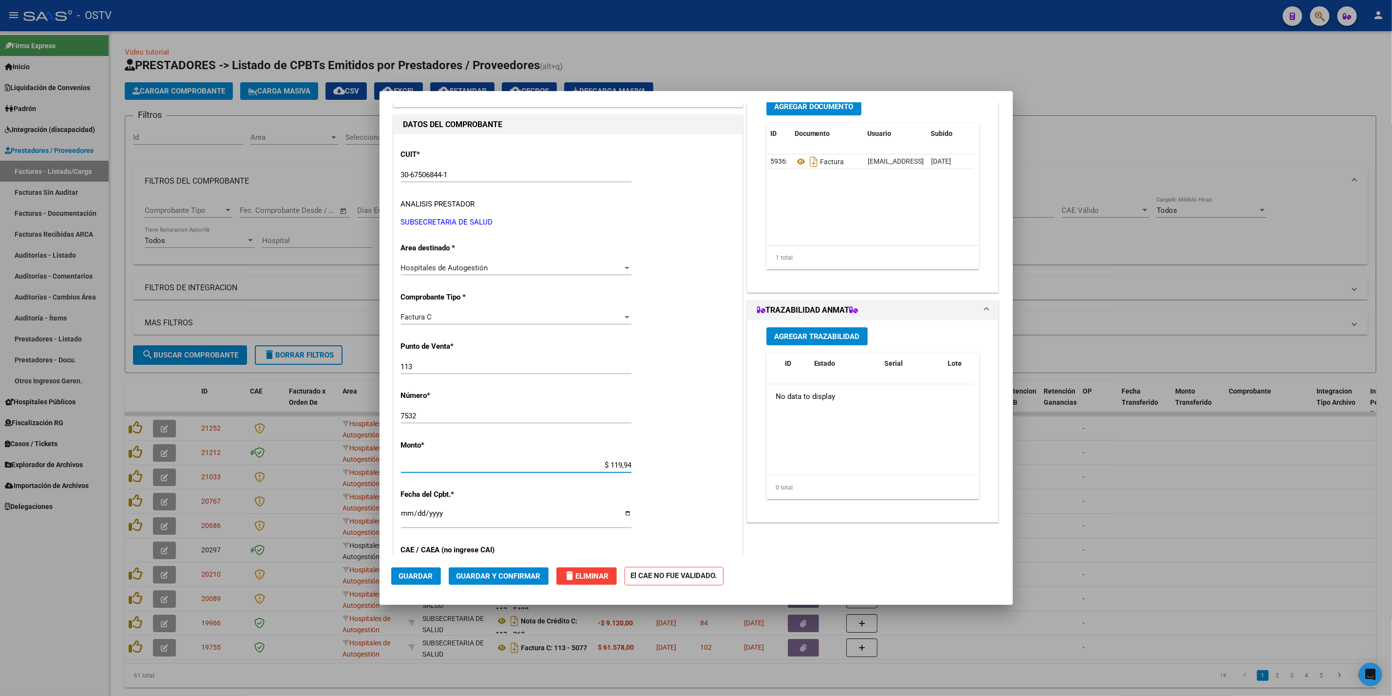
click at [626, 463] on input "$ 119,94" at bounding box center [516, 465] width 231 height 9
type input "$ 11.994,00"
click at [404, 584] on button "Guardar" at bounding box center [416, 577] width 50 height 18
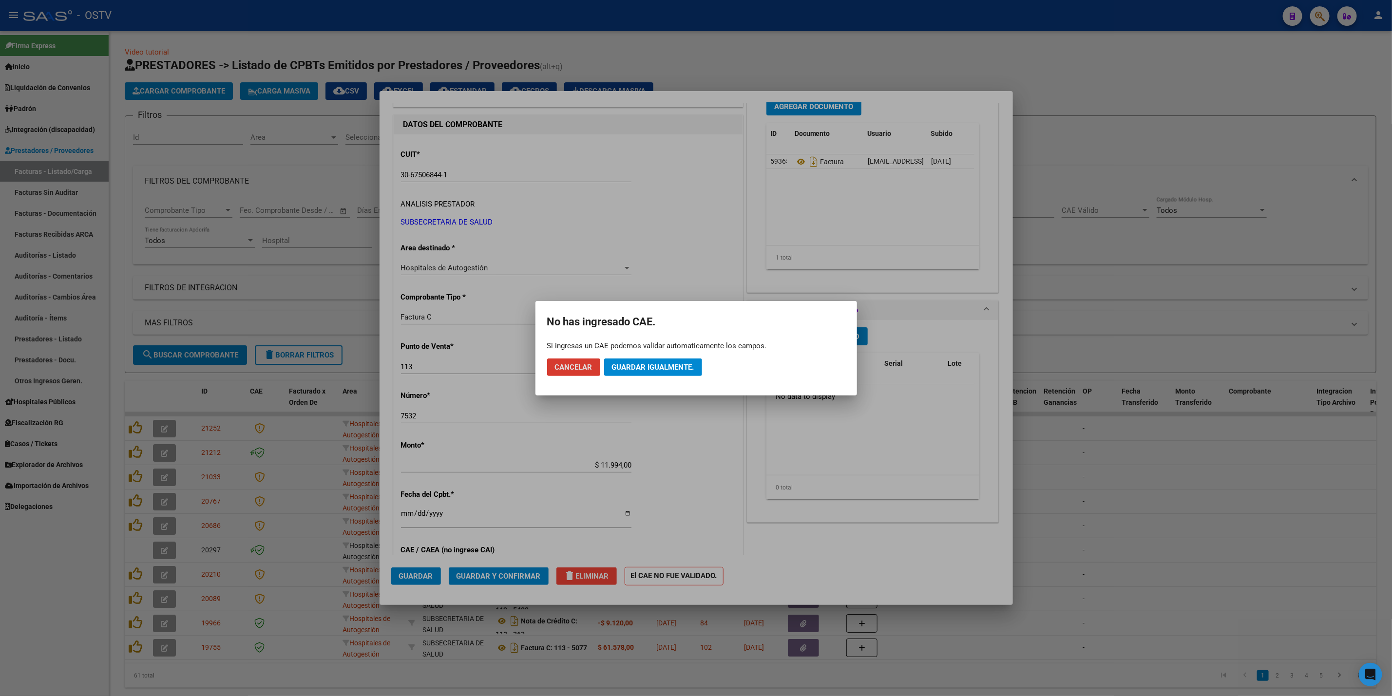
click at [648, 363] on span "Guardar igualmente." at bounding box center [653, 367] width 82 height 9
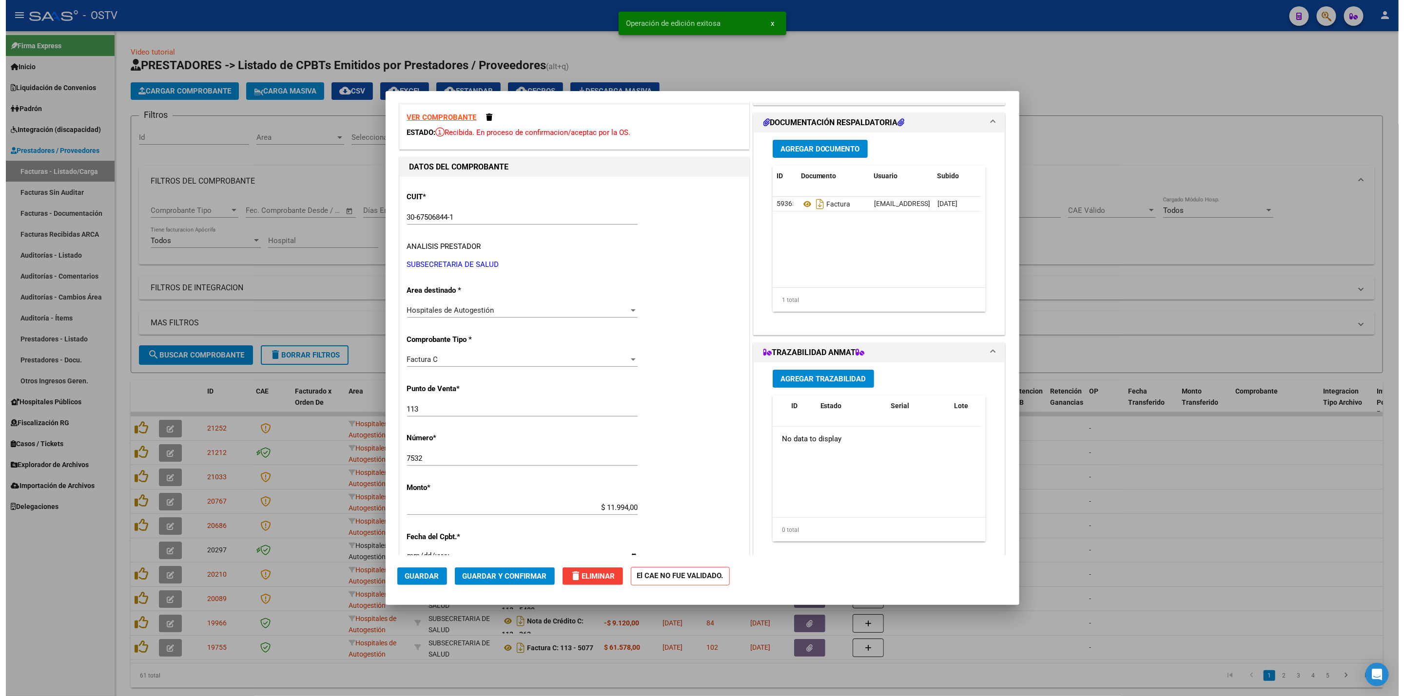
scroll to position [0, 0]
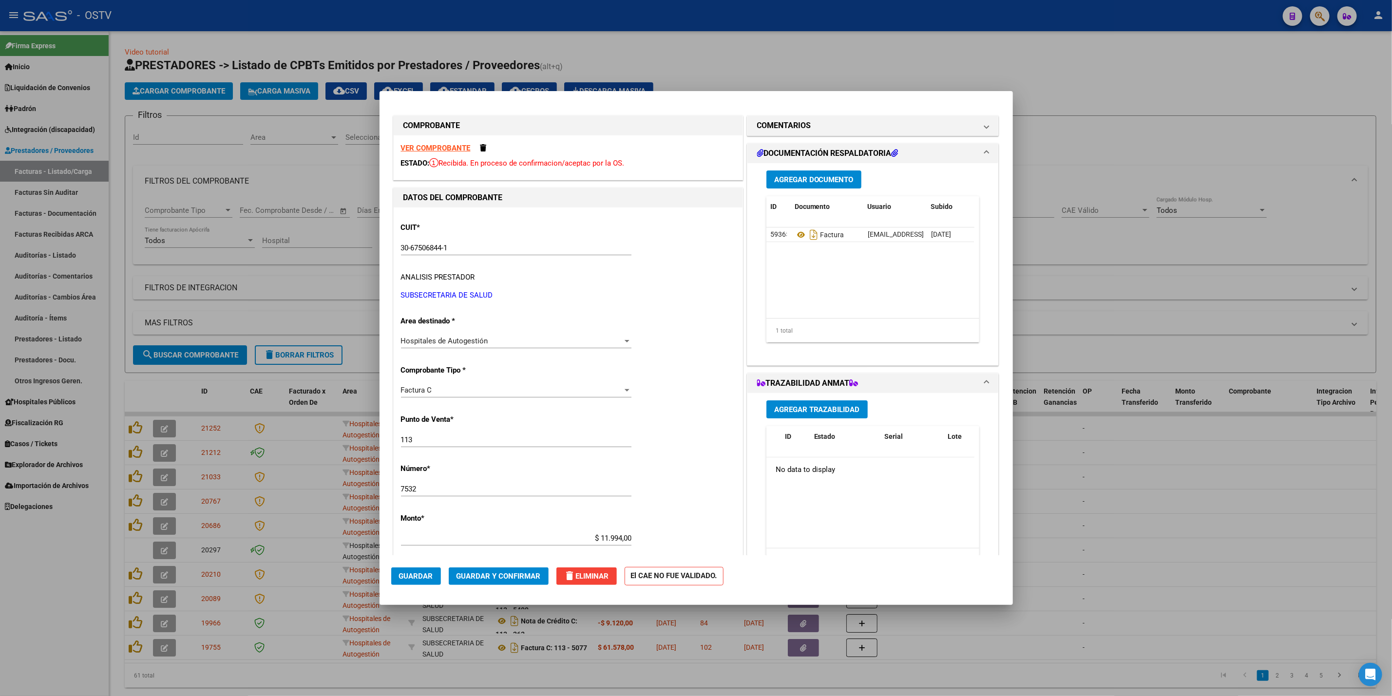
click at [295, 294] on div at bounding box center [696, 348] width 1392 height 696
type input "$ 0,00"
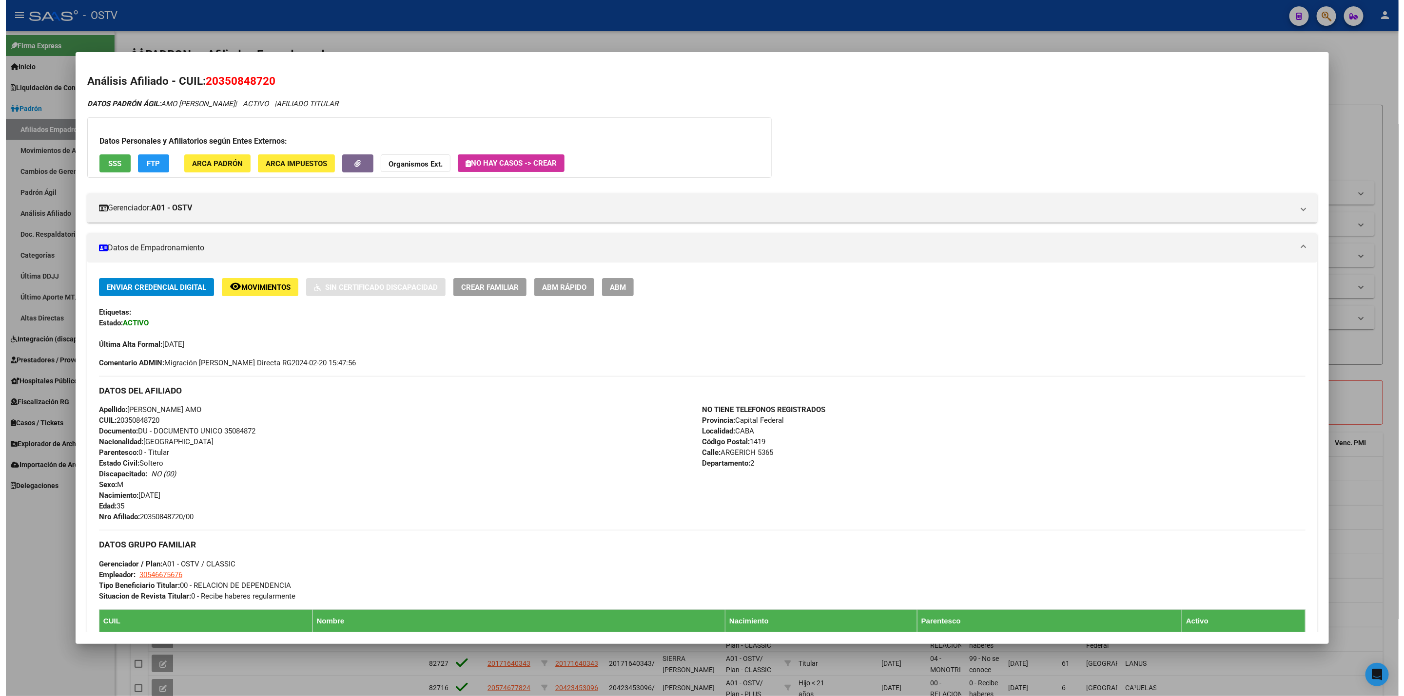
scroll to position [0, 827]
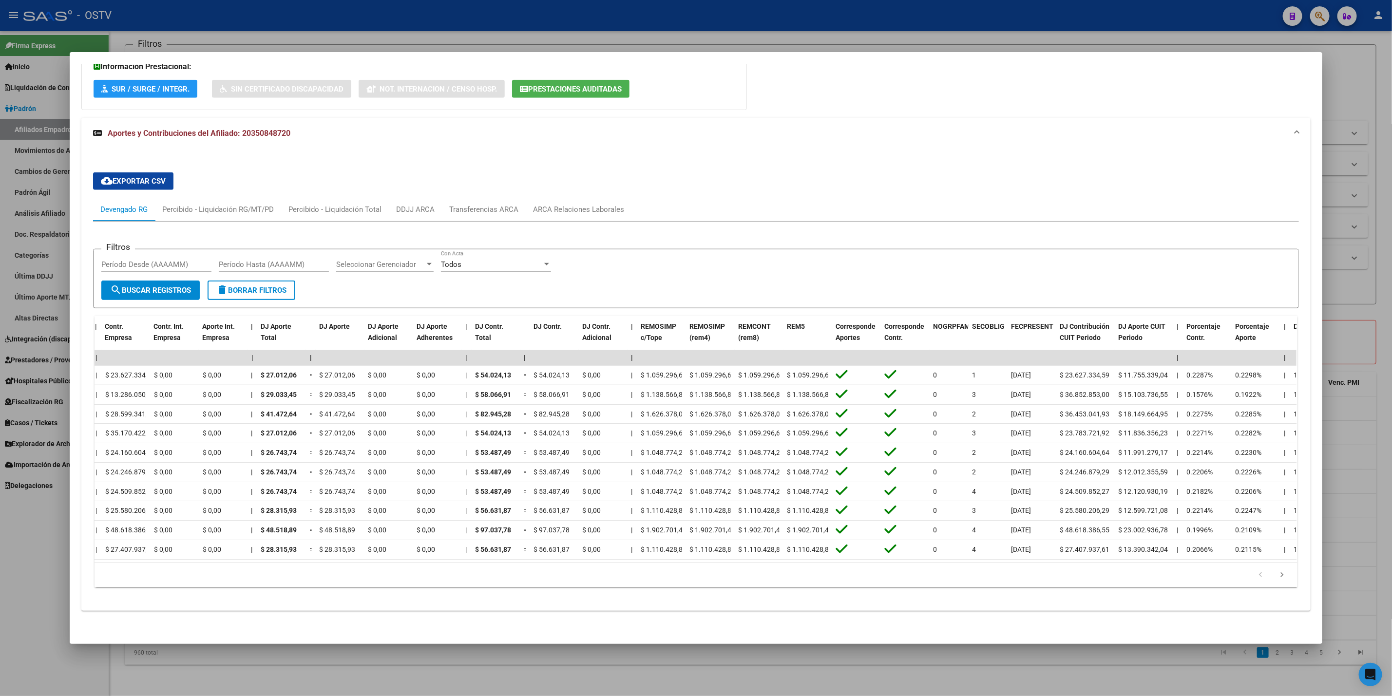
click at [0, 202] on div at bounding box center [696, 348] width 1392 height 696
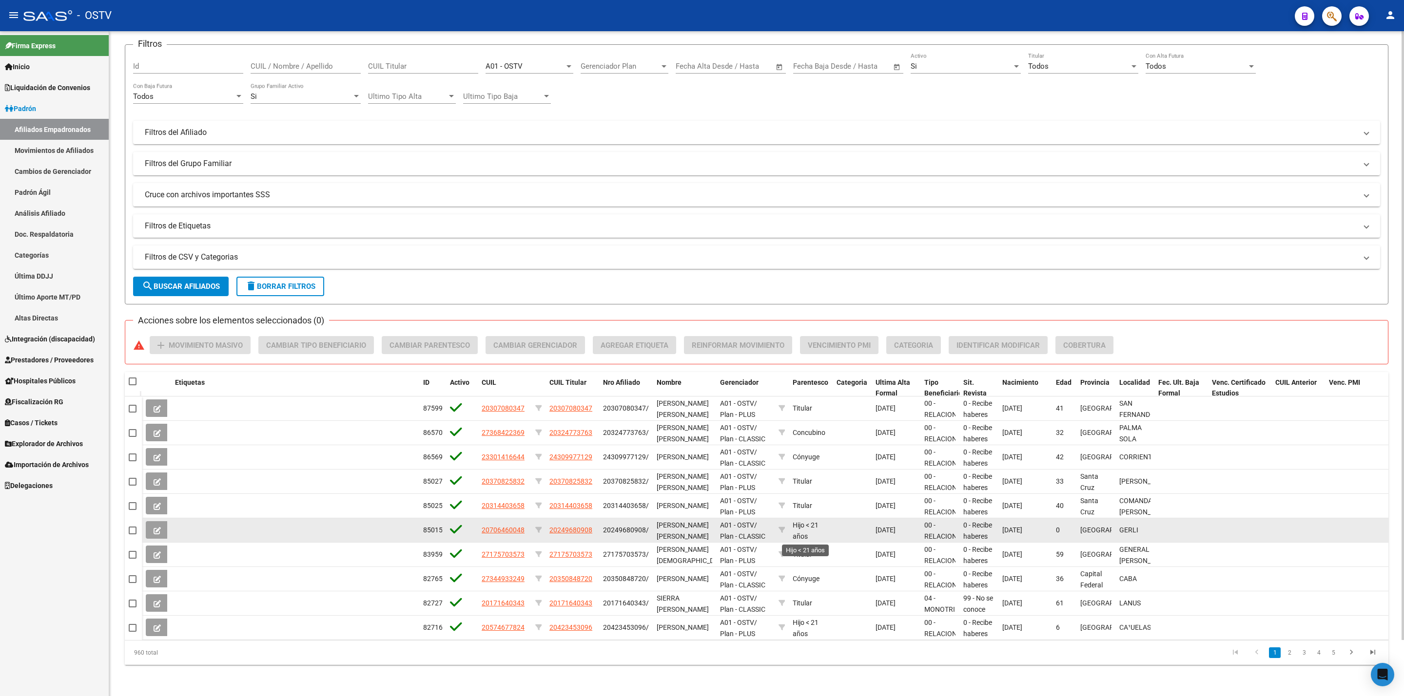
scroll to position [1, 0]
